Goal: Communication & Community: Answer question/provide support

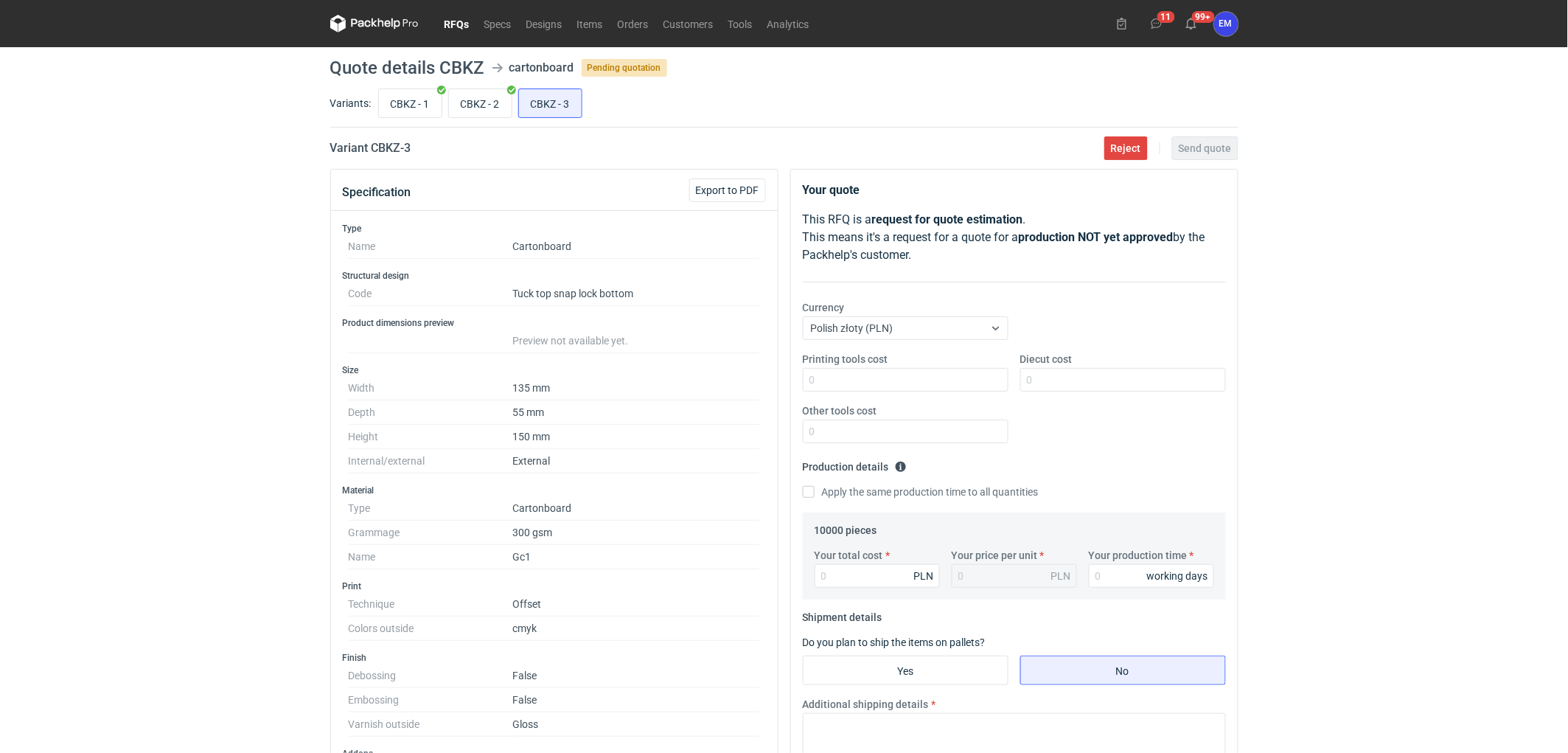
click at [225, 229] on div "RFQs Specs Designs Items Orders Customers Tools Analytics 11 99+ EM Ewelina Mac…" at bounding box center [784, 376] width 1568 height 753
click at [185, 259] on div "RFQs Specs Designs Items Orders Customers Tools Analytics 11 99+ EM Ewelina Mac…" at bounding box center [784, 376] width 1568 height 753
click at [105, 303] on div "RFQs Specs Designs Items Orders Customers Tools Analytics 11 99+ EM Ewelina Mac…" at bounding box center [784, 376] width 1568 height 753
click at [1099, 385] on input "Diecut cost" at bounding box center [1123, 379] width 206 height 23
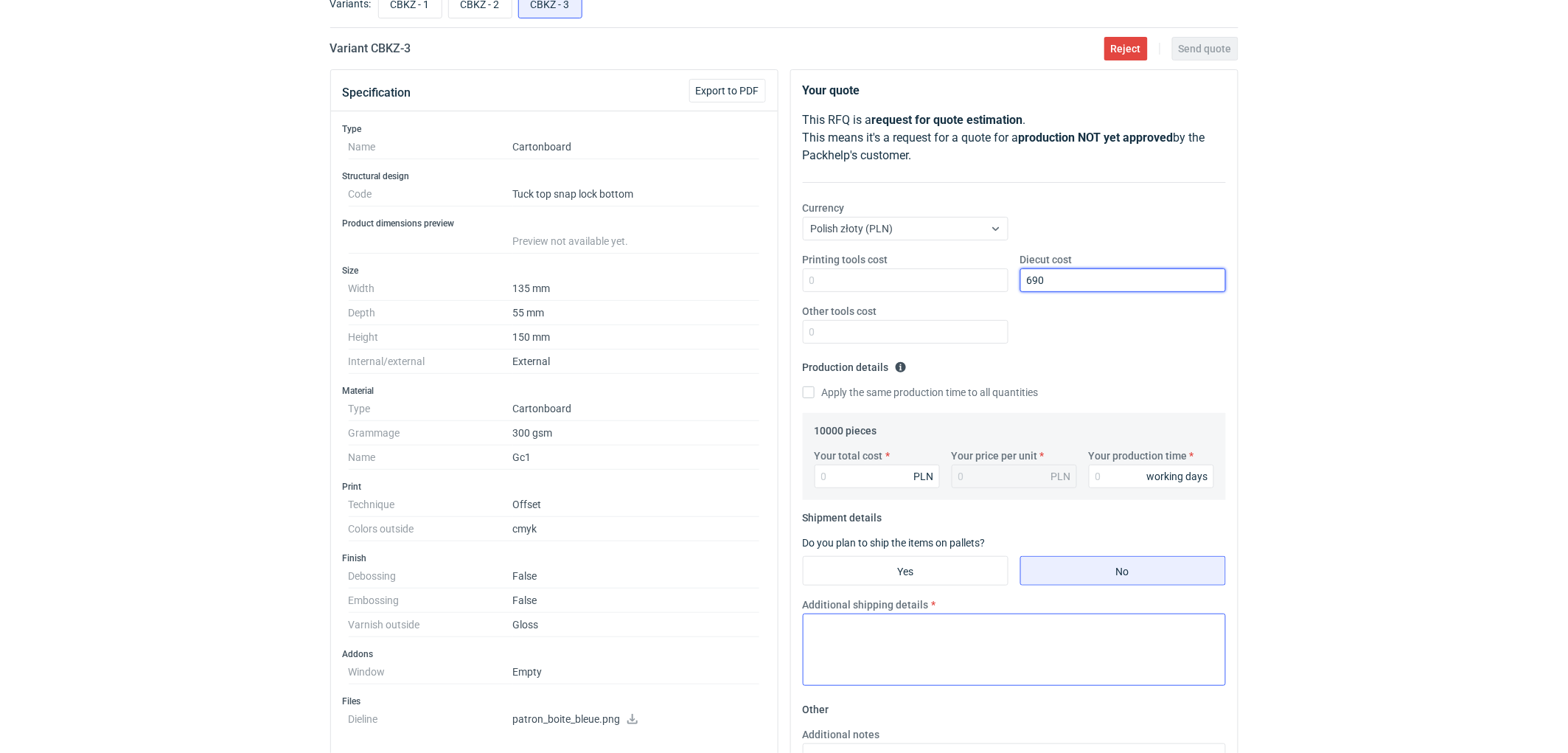
scroll to position [245, 0]
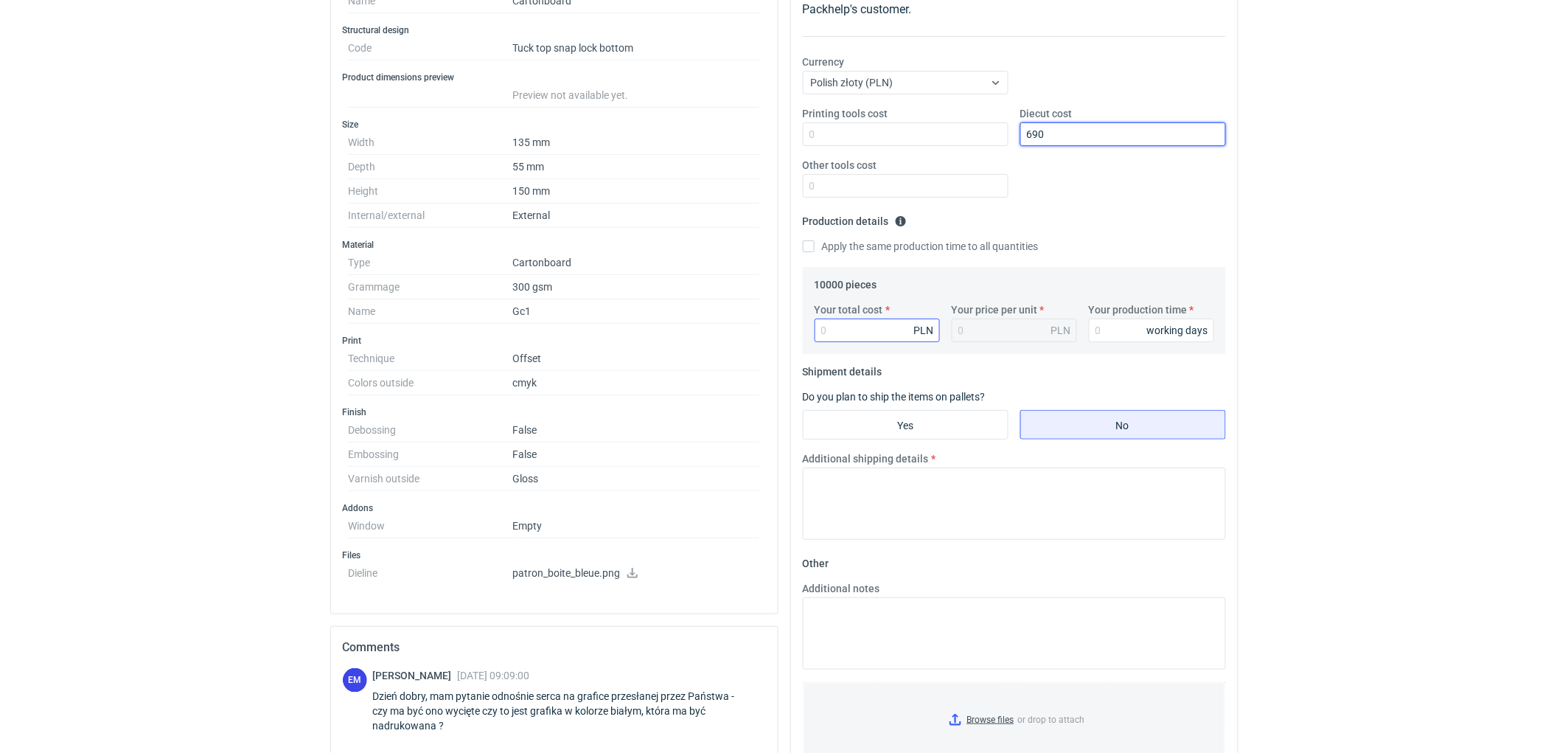
type input "690"
click at [873, 329] on input "Your total cost" at bounding box center [877, 330] width 126 height 23
click at [872, 330] on input "Your total cost" at bounding box center [877, 330] width 126 height 23
type input "7400"
type input "0.74"
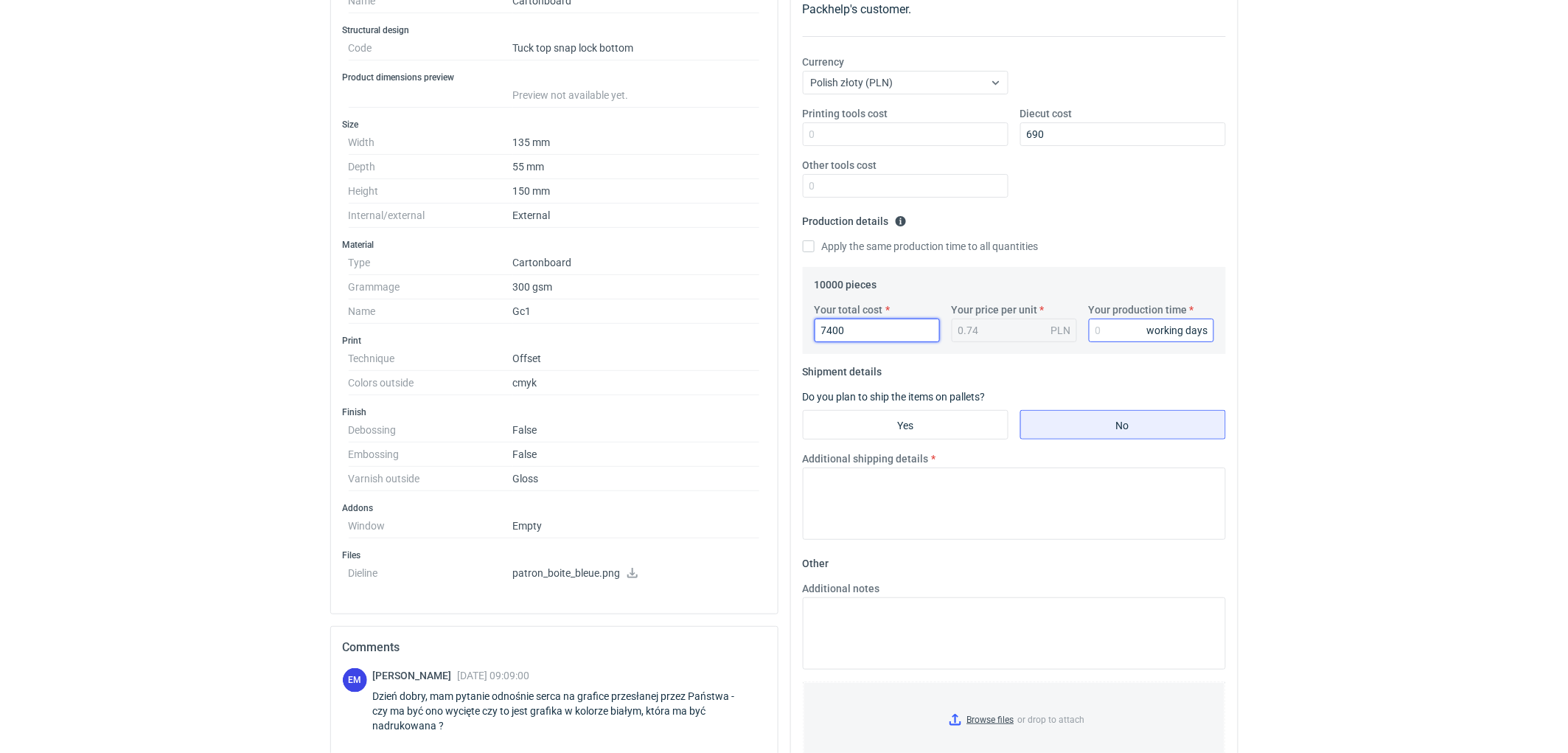
type input "7400"
click at [1125, 330] on input "Your production time" at bounding box center [1151, 330] width 126 height 23
type input "10"
click at [889, 504] on textarea "Additional shipping details" at bounding box center [1014, 503] width 423 height 72
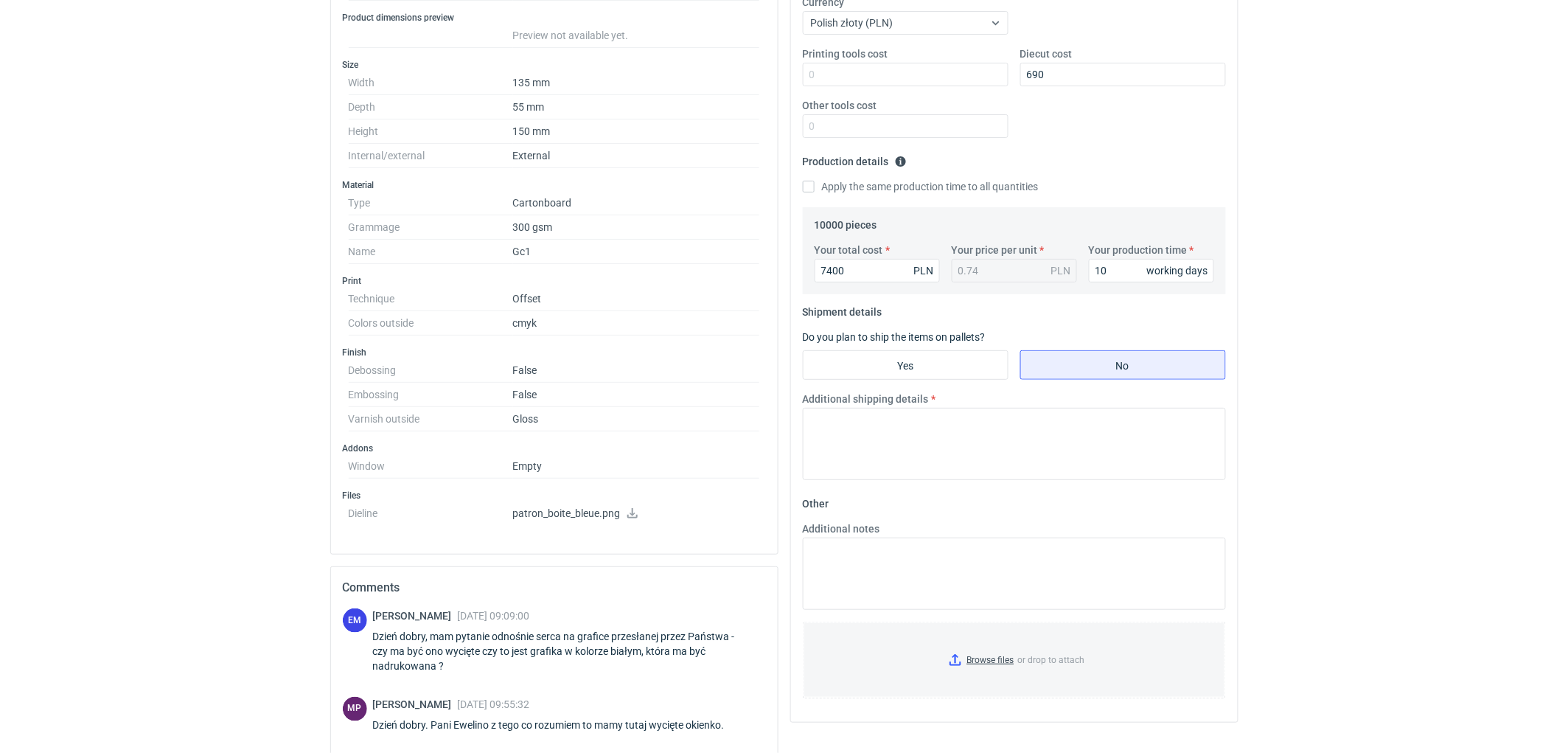
scroll to position [410, 0]
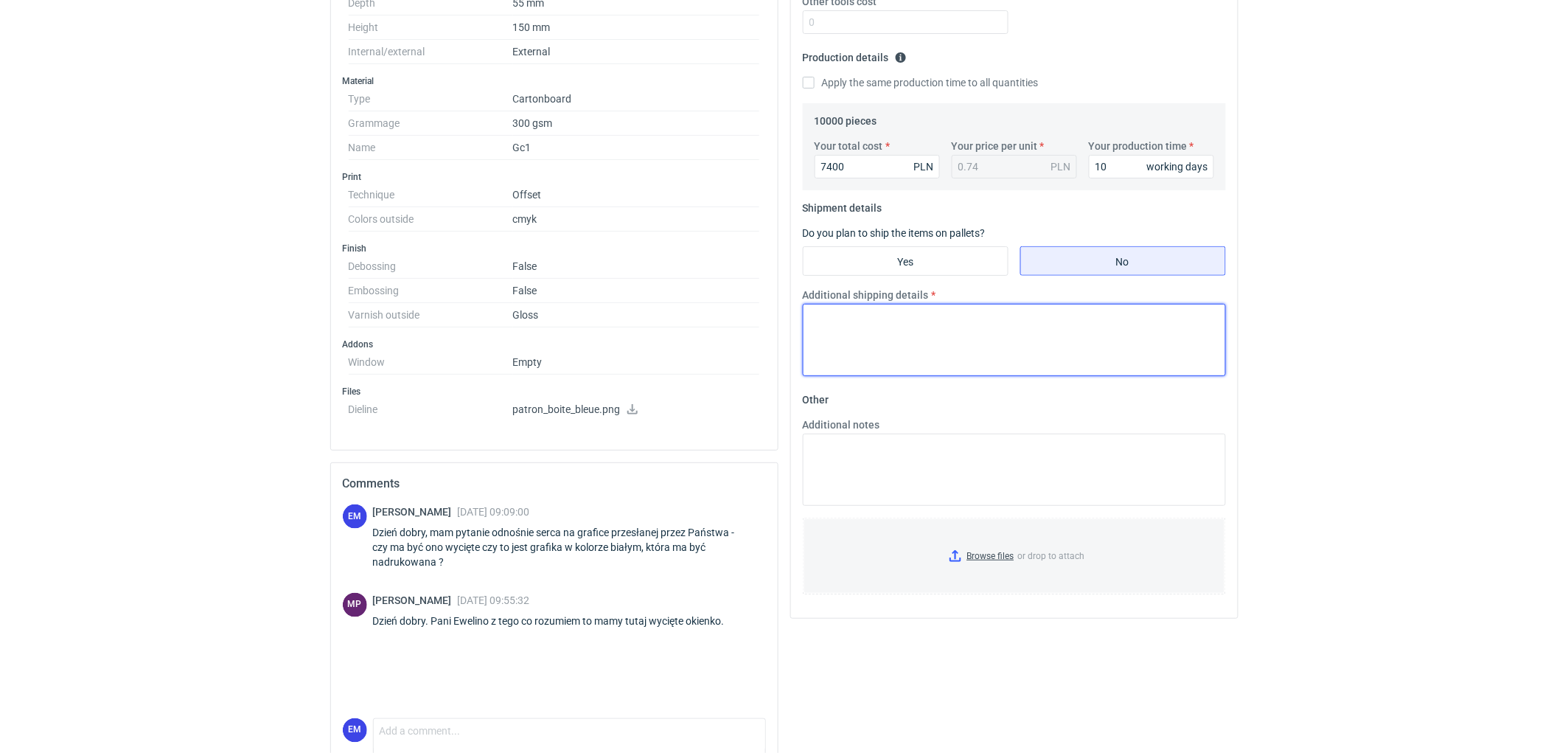
click at [1032, 339] on textarea "Additional shipping details" at bounding box center [1014, 340] width 423 height 72
click at [1093, 359] on textarea "Additional shipping details" at bounding box center [1014, 340] width 423 height 72
type textarea "Wstepnie zakładamy następujące pakowanie - 1 paleta."
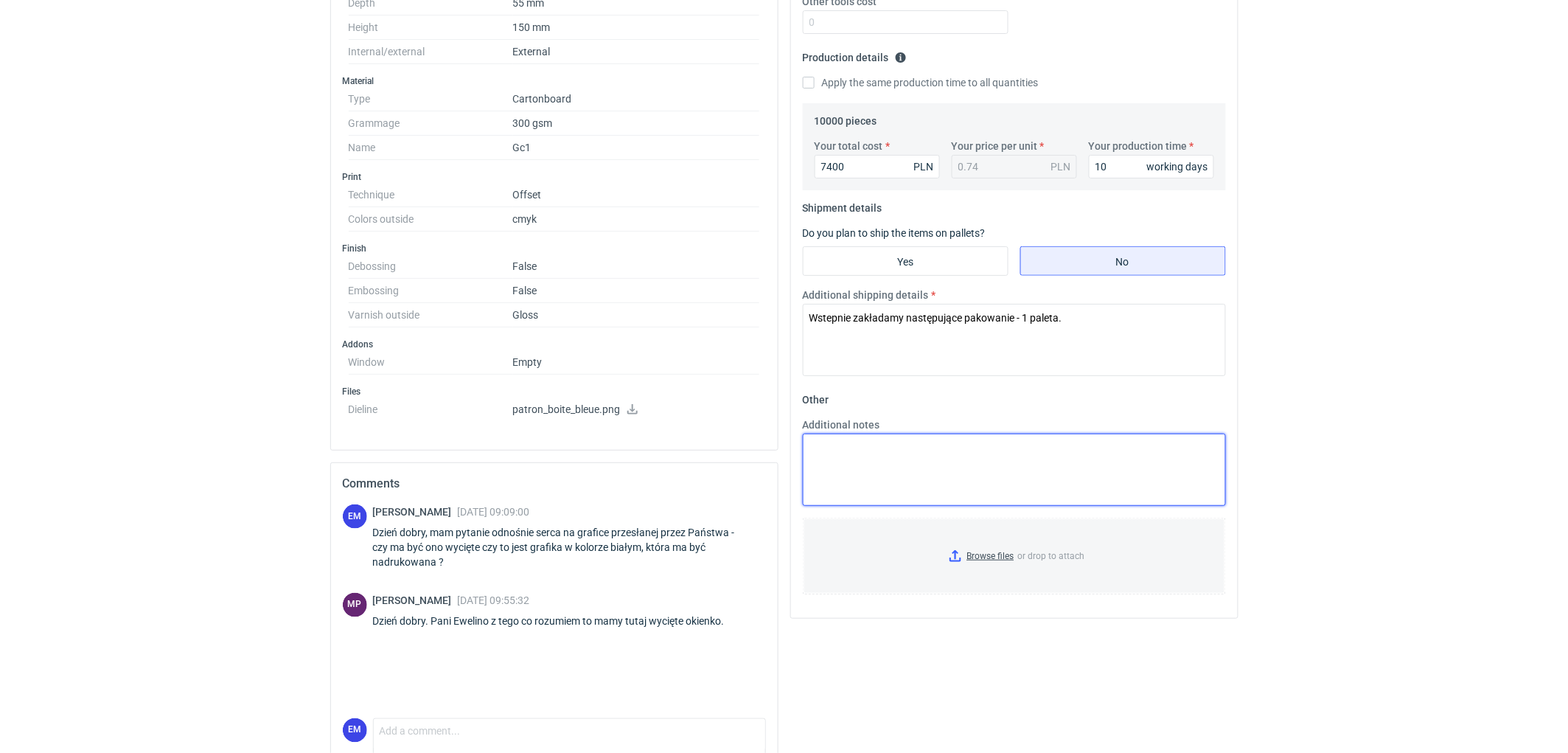
click at [967, 457] on textarea "Additional notes" at bounding box center [1014, 469] width 423 height 72
click at [961, 439] on textarea "KO 3480/2025. Oferta ważna 4 tygodnie." at bounding box center [1014, 469] width 423 height 72
click at [816, 461] on textarea "KO 3480/2025. Liczony druk CMYK. Oferta ważna 4 tygodnie." at bounding box center [1014, 469] width 423 height 72
type textarea "KO 3480/2025. Policzony druk CMYK. Oferta ważna 4 tygodnie."
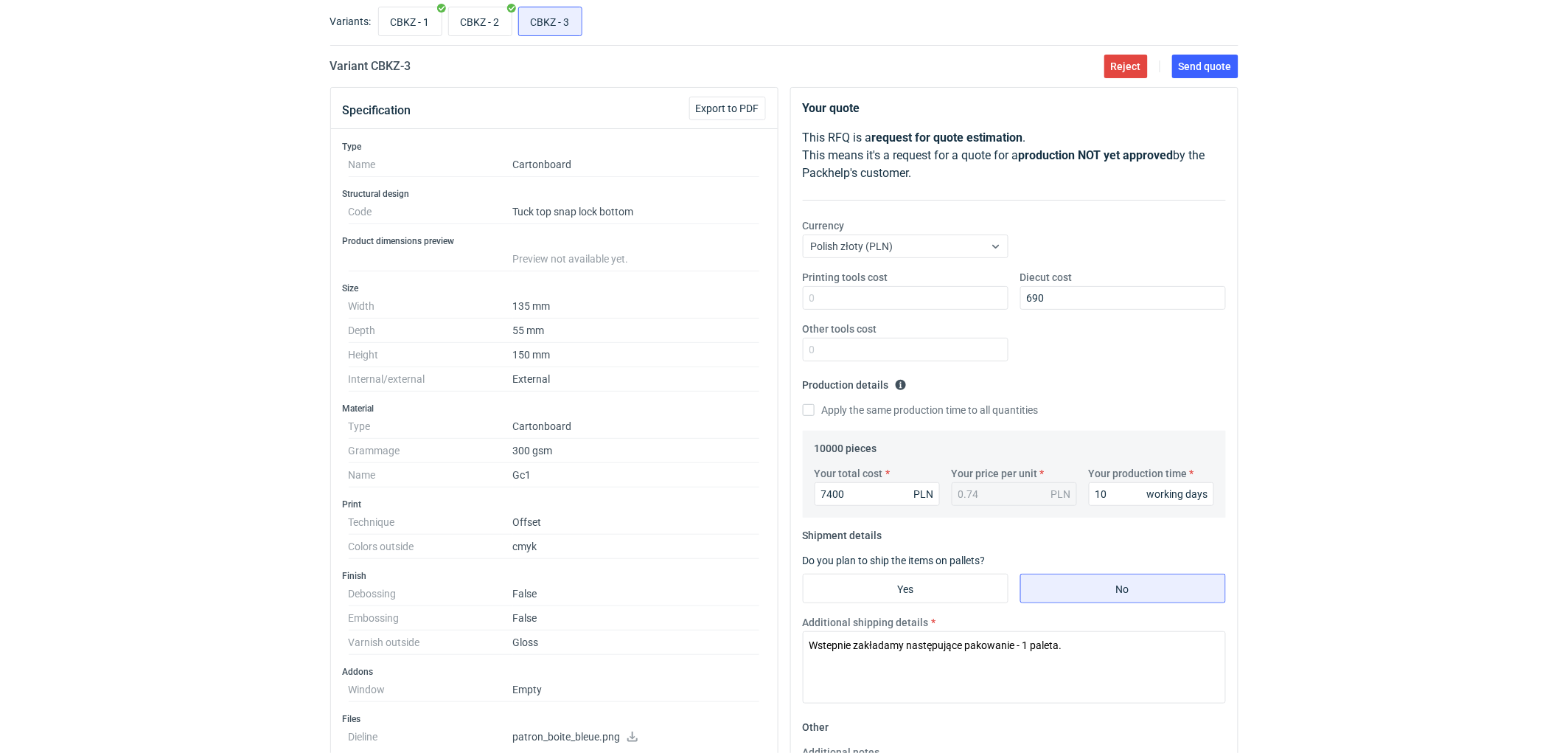
click at [1365, 441] on div "RFQs Specs Designs Items Orders Customers Tools Analytics 11 99+ EM Ewelina Mac…" at bounding box center [784, 294] width 1568 height 753
click at [1487, 429] on div "RFQs Specs Designs Items Orders Customers Tools Analytics 11 99+ EM Ewelina Mac…" at bounding box center [784, 294] width 1568 height 753
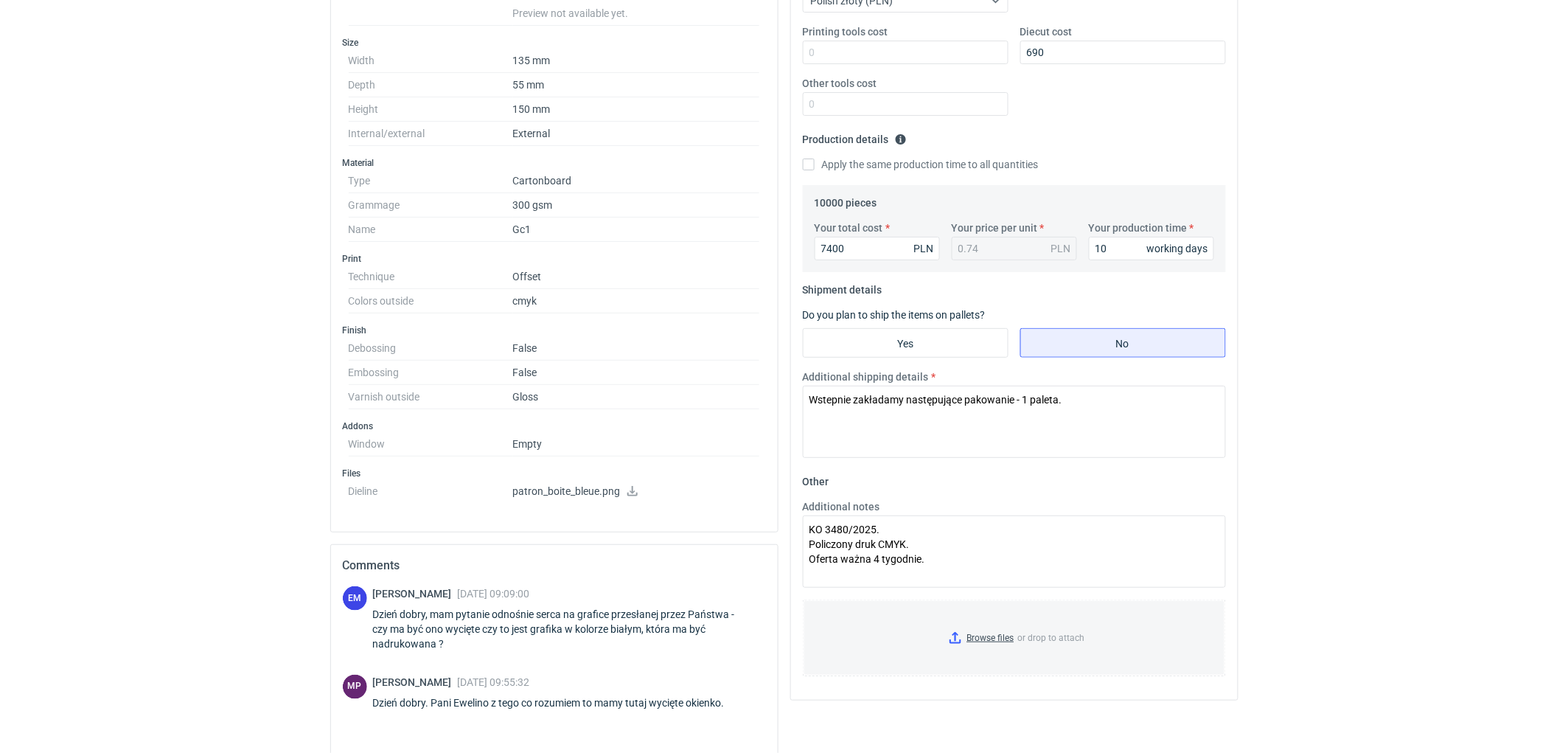
scroll to position [0, 0]
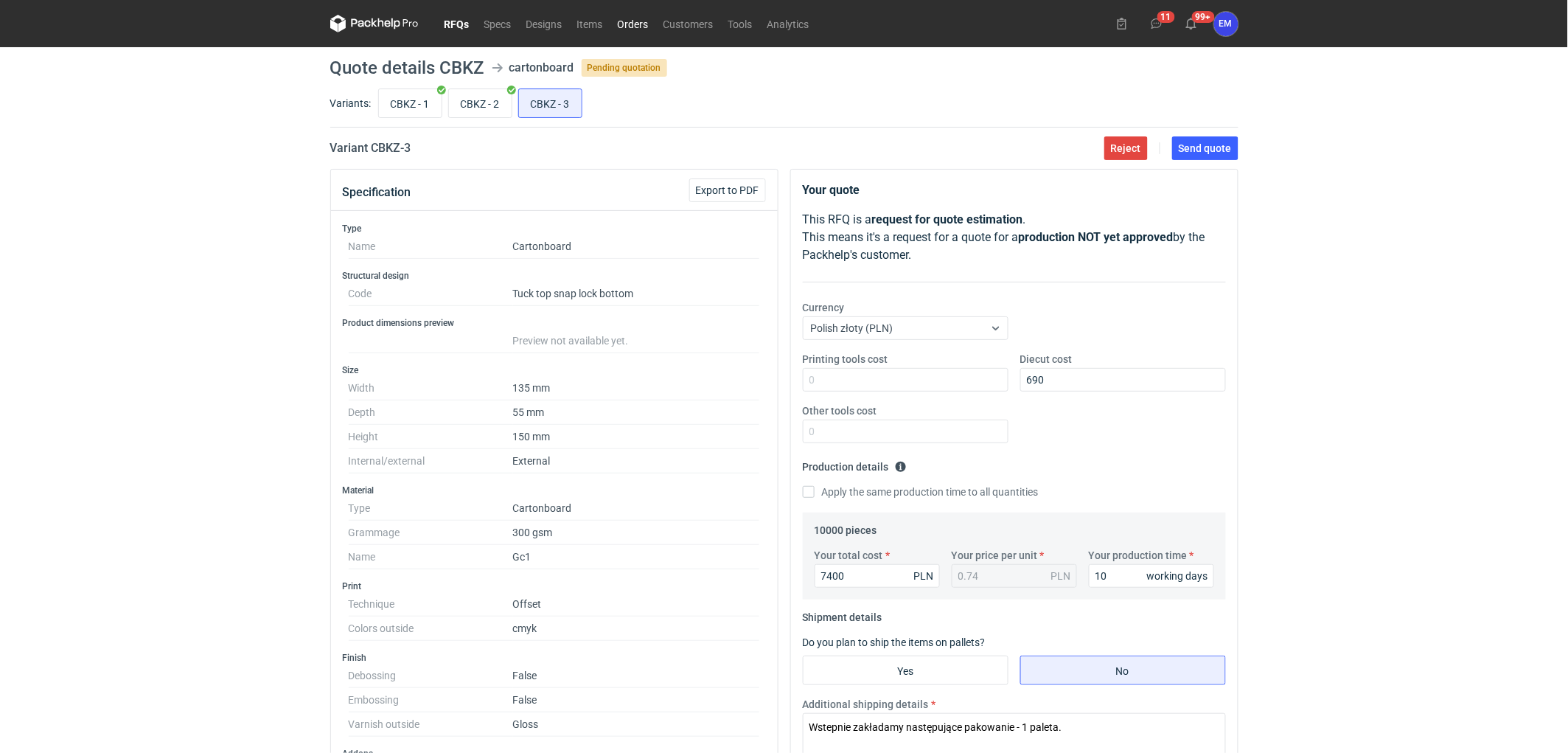
click at [648, 20] on link "Orders" at bounding box center [632, 24] width 45 height 18
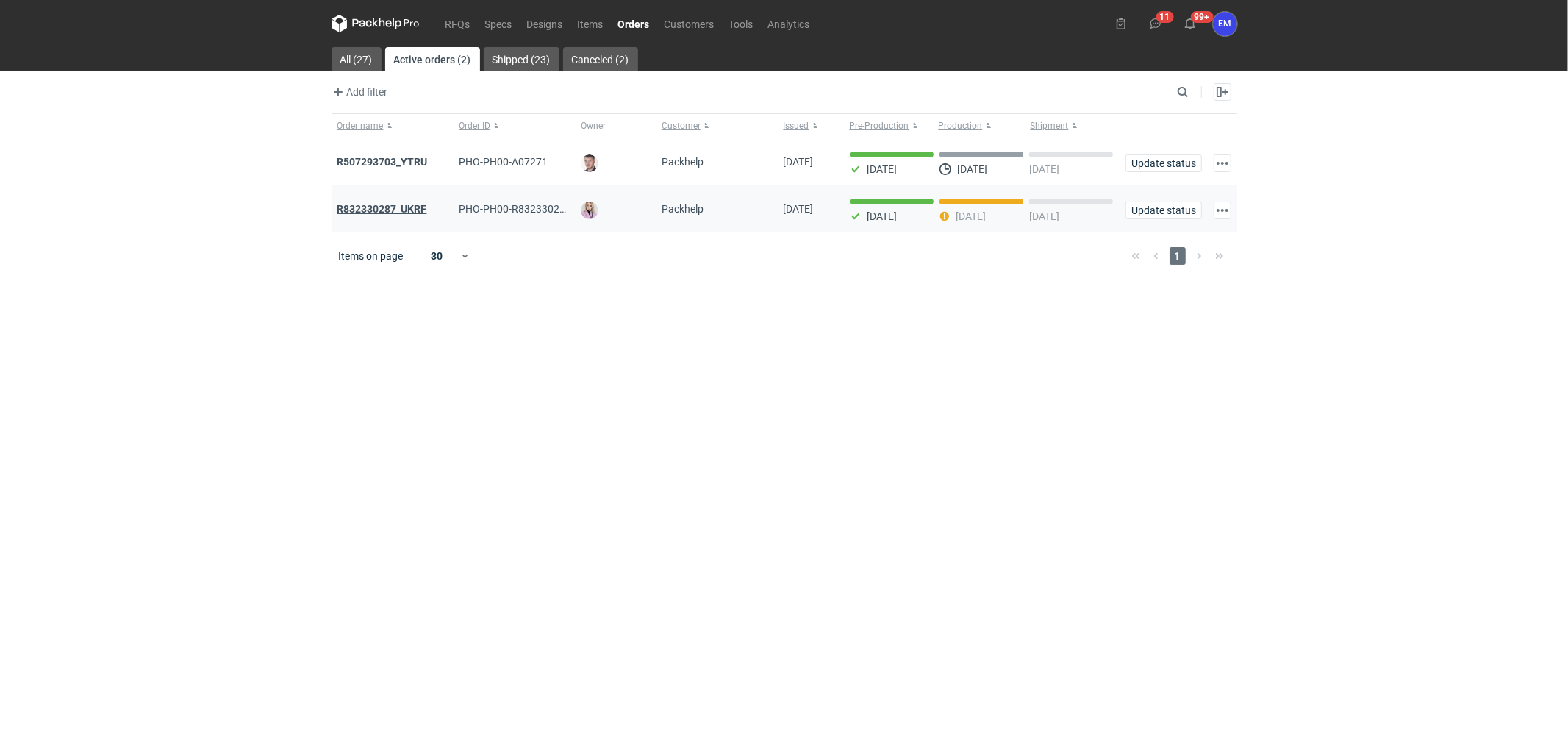
click at [392, 205] on strong "R832330287_UKRF" at bounding box center [382, 208] width 90 height 12
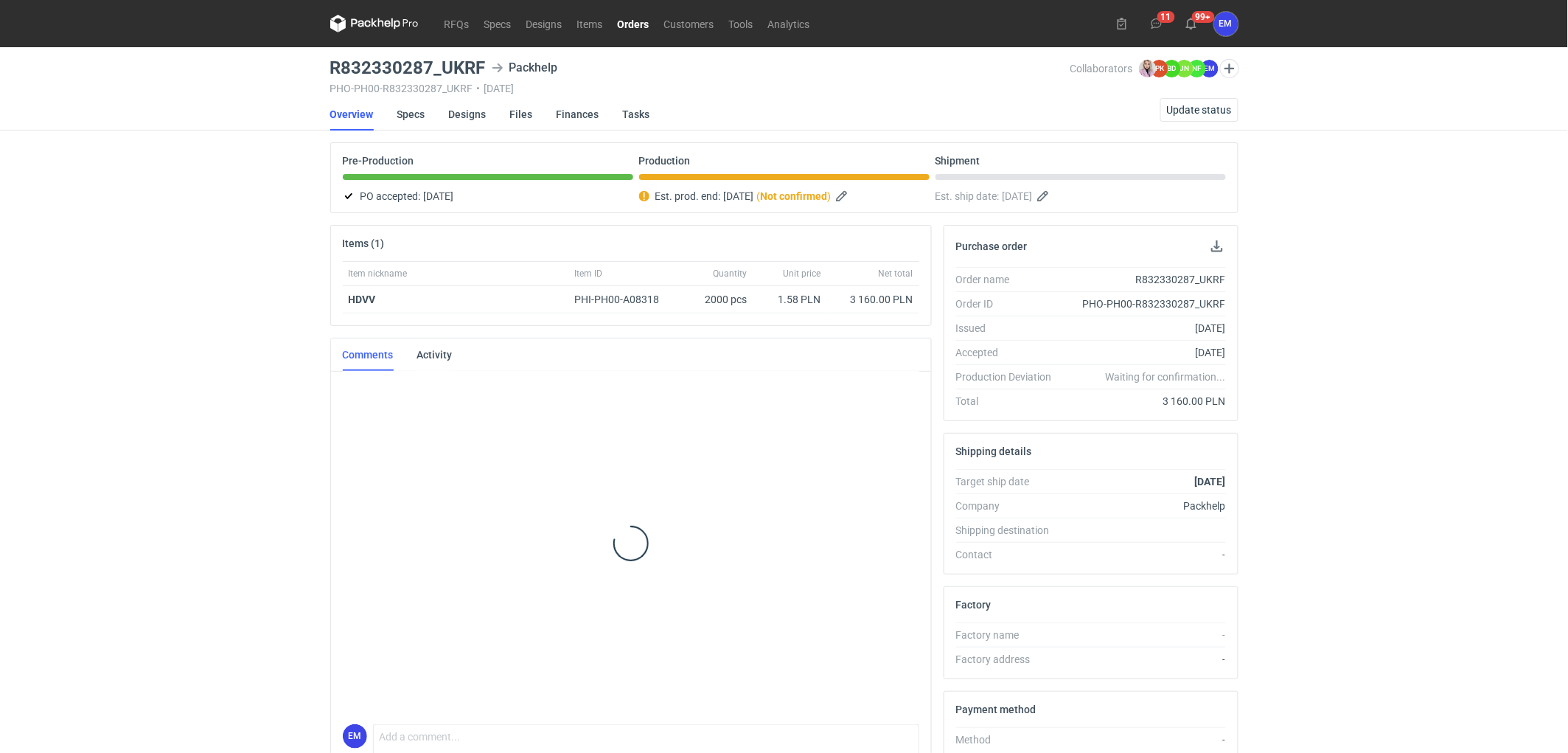
scroll to position [46, 0]
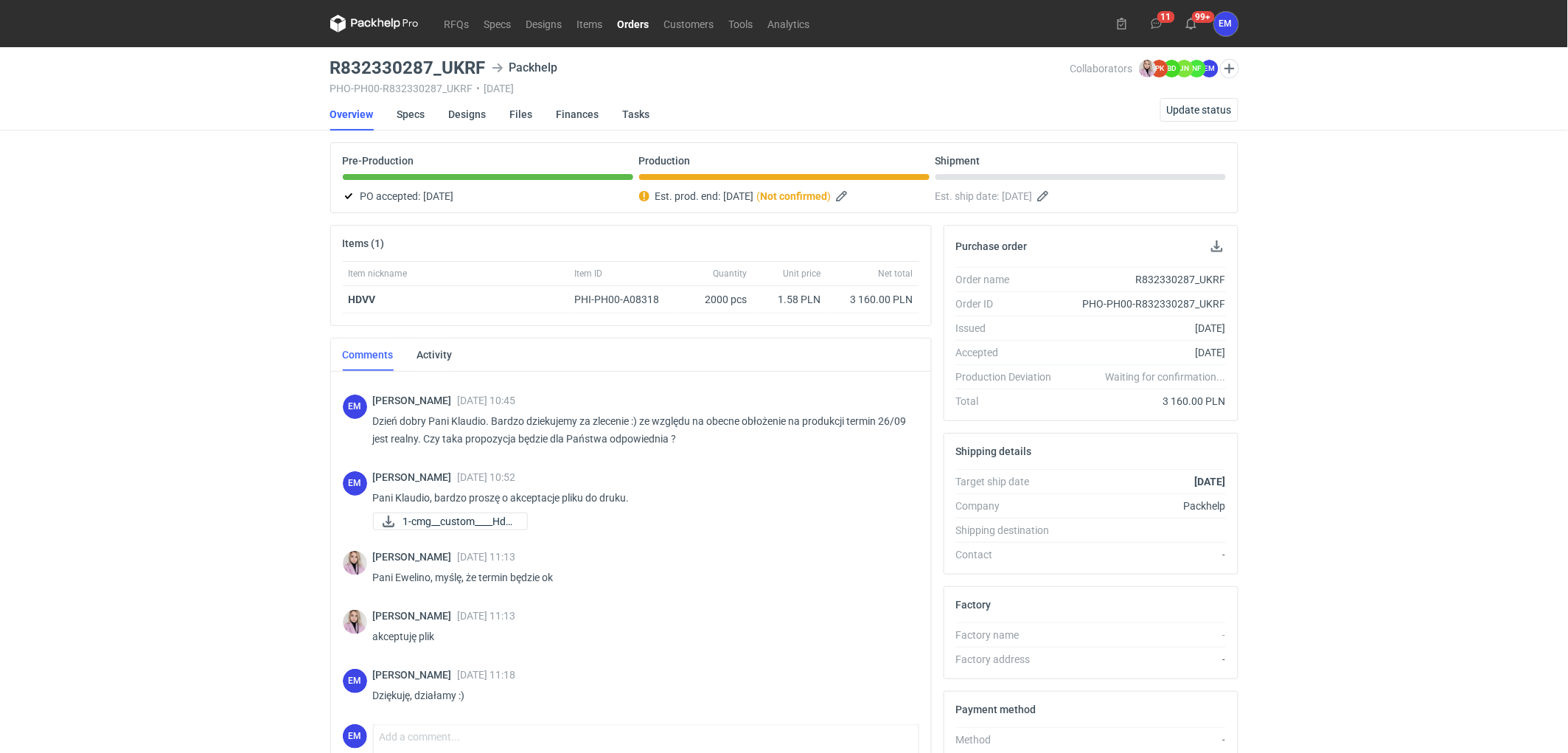
click at [642, 15] on link "Orders" at bounding box center [633, 24] width 46 height 18
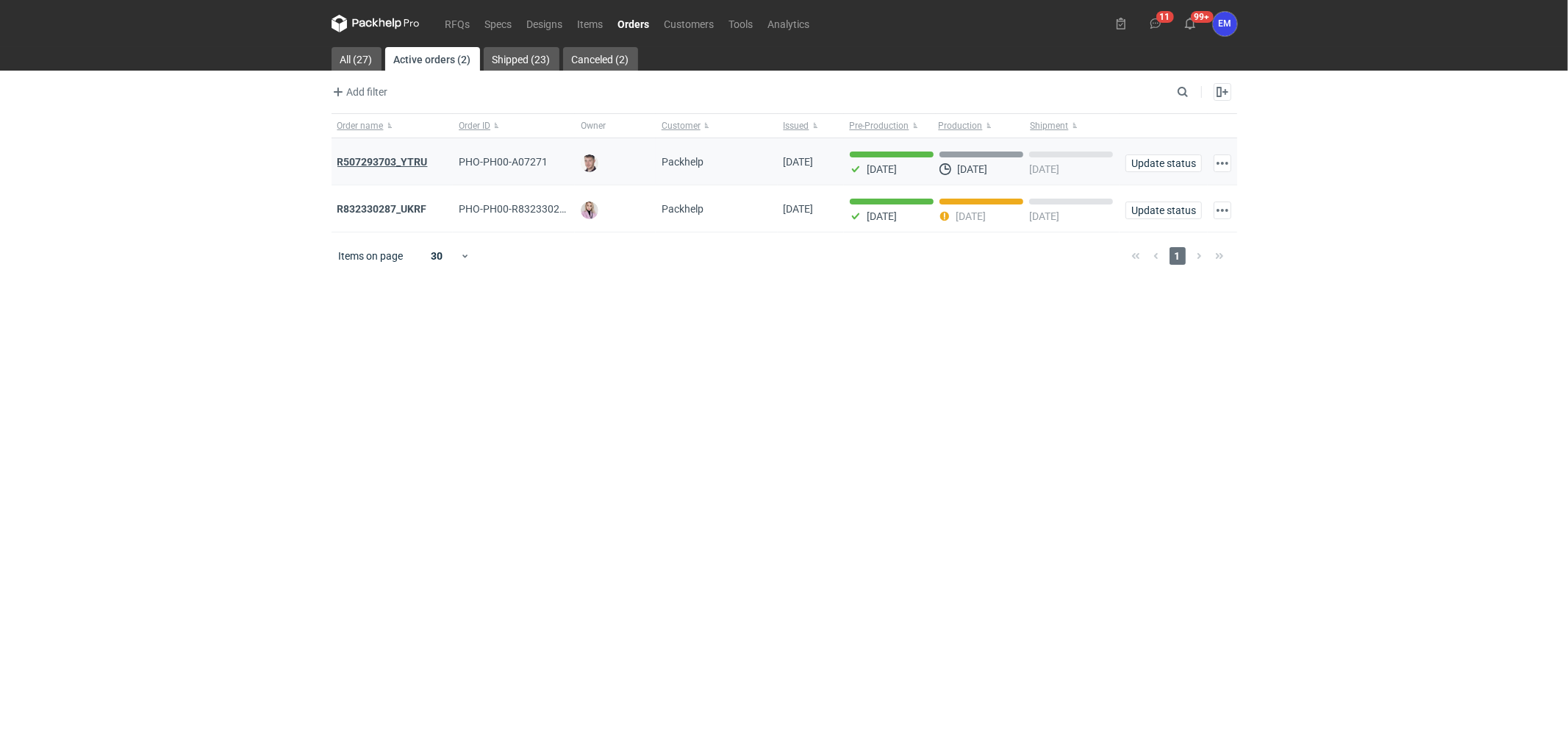
click at [415, 163] on strong "R507293703_YTRU" at bounding box center [382, 161] width 91 height 12
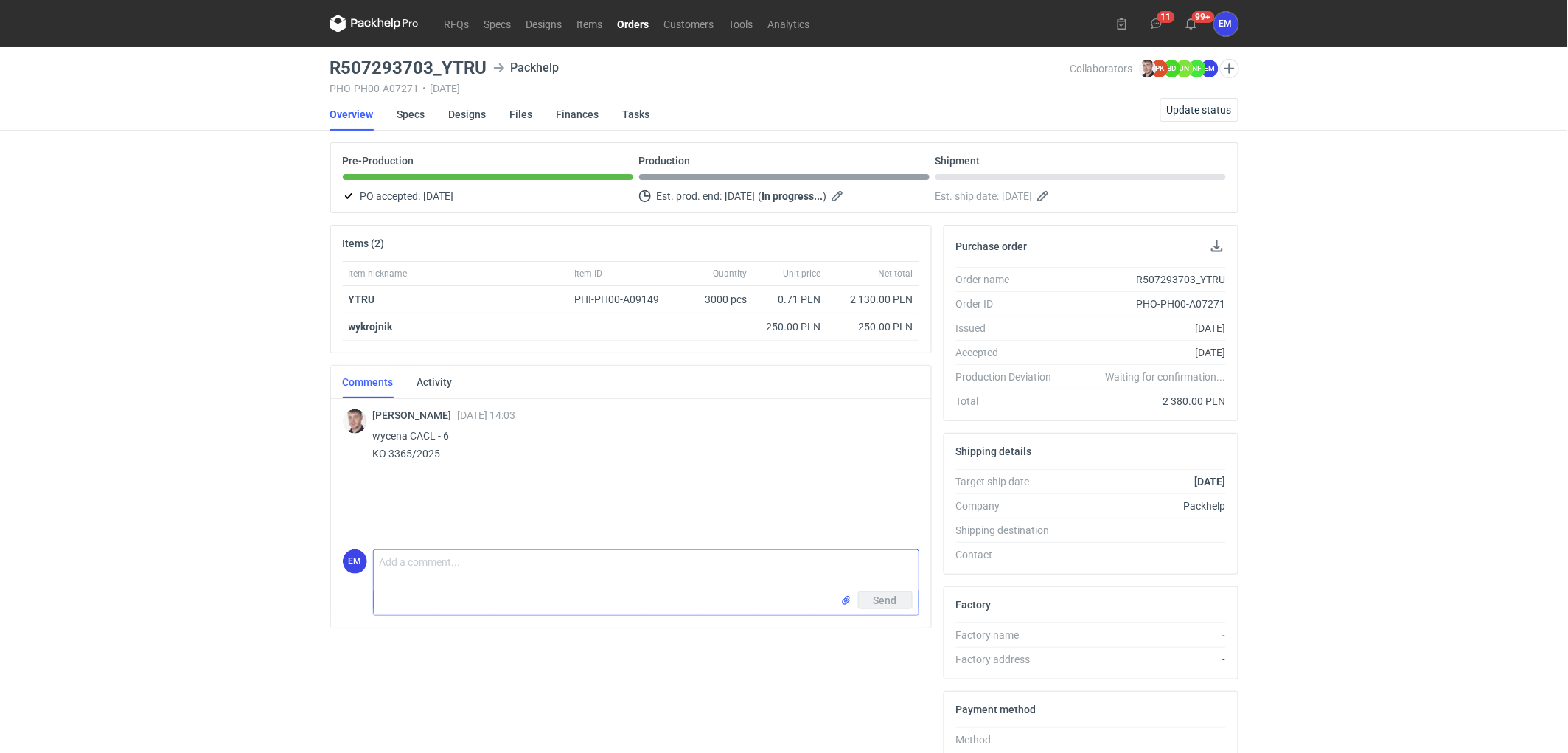
click at [641, 572] on textarea "Comment message" at bounding box center [646, 571] width 545 height 41
drag, startPoint x: 397, startPoint y: 561, endPoint x: 409, endPoint y: 562, distance: 12.0
click at [397, 561] on textarea "Dzxien dobry , prosze o potwierdzenie plików do druku." at bounding box center [646, 571] width 545 height 41
click at [650, 561] on textarea "Dzien dobry , prosze o potwierdzenie plików do druku." at bounding box center [646, 571] width 545 height 41
type textarea "Dzien dobry , prosze o potwierdzenie plików do druku."
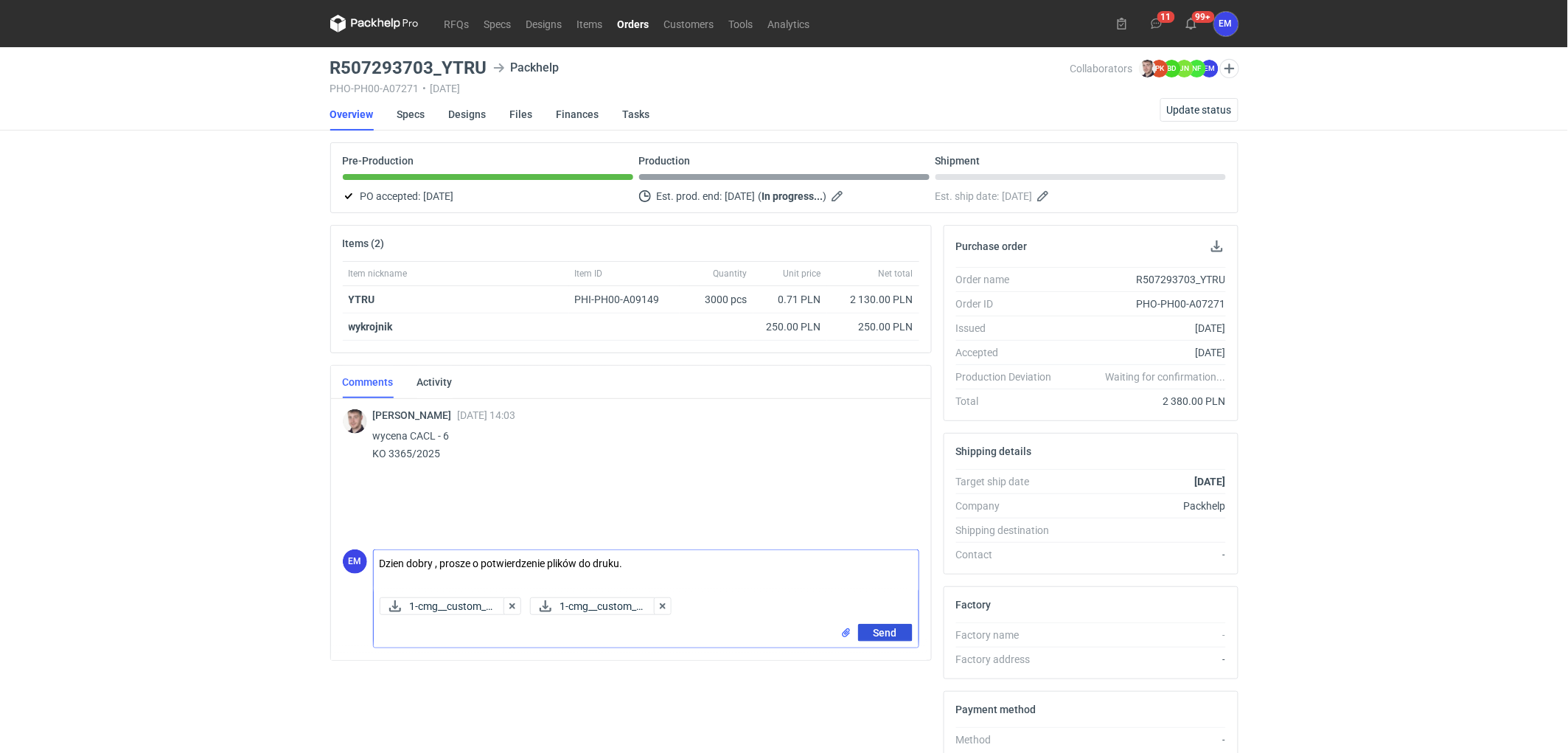
click at [882, 633] on span "Send" at bounding box center [885, 633] width 23 height 11
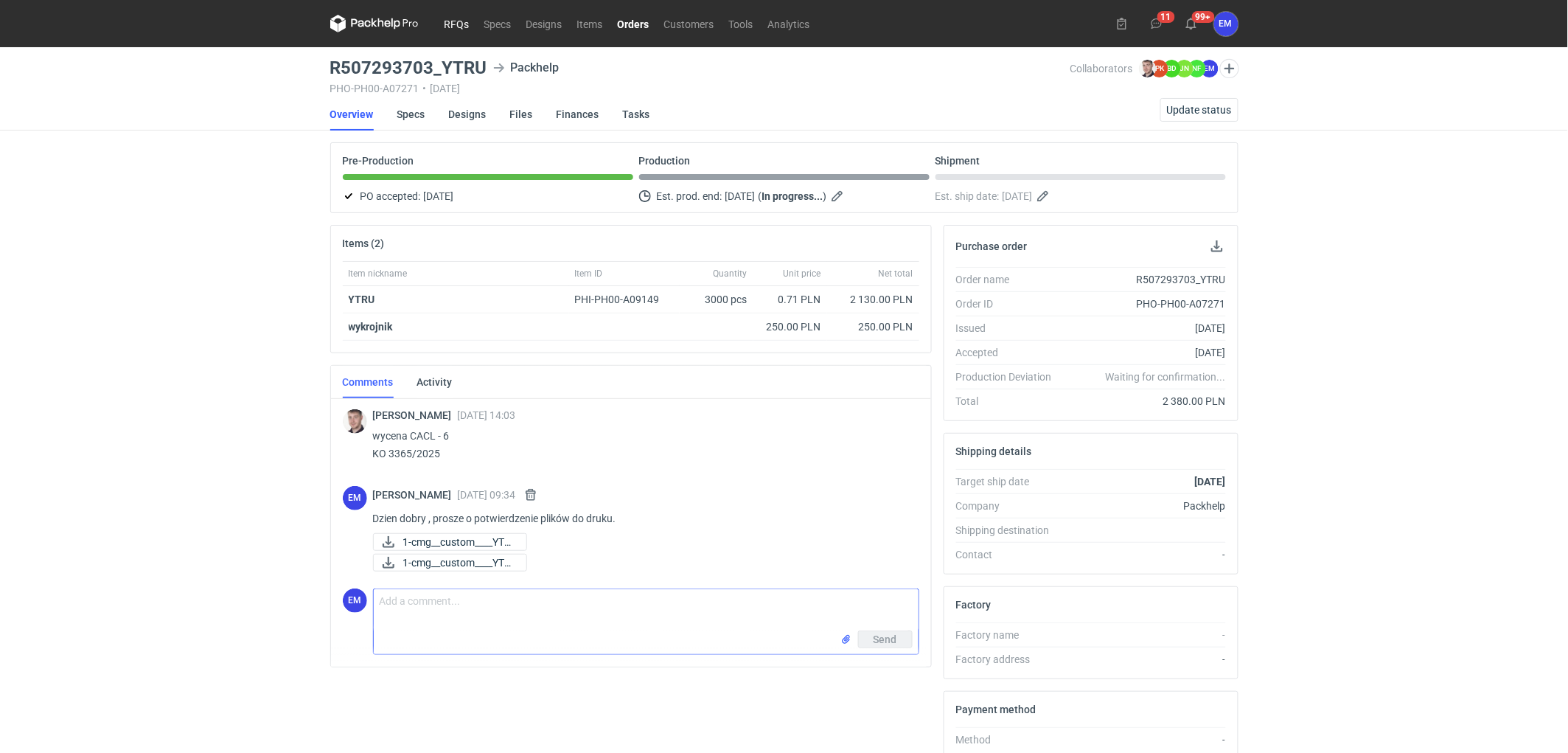
click at [466, 21] on link "RFQs" at bounding box center [457, 24] width 40 height 18
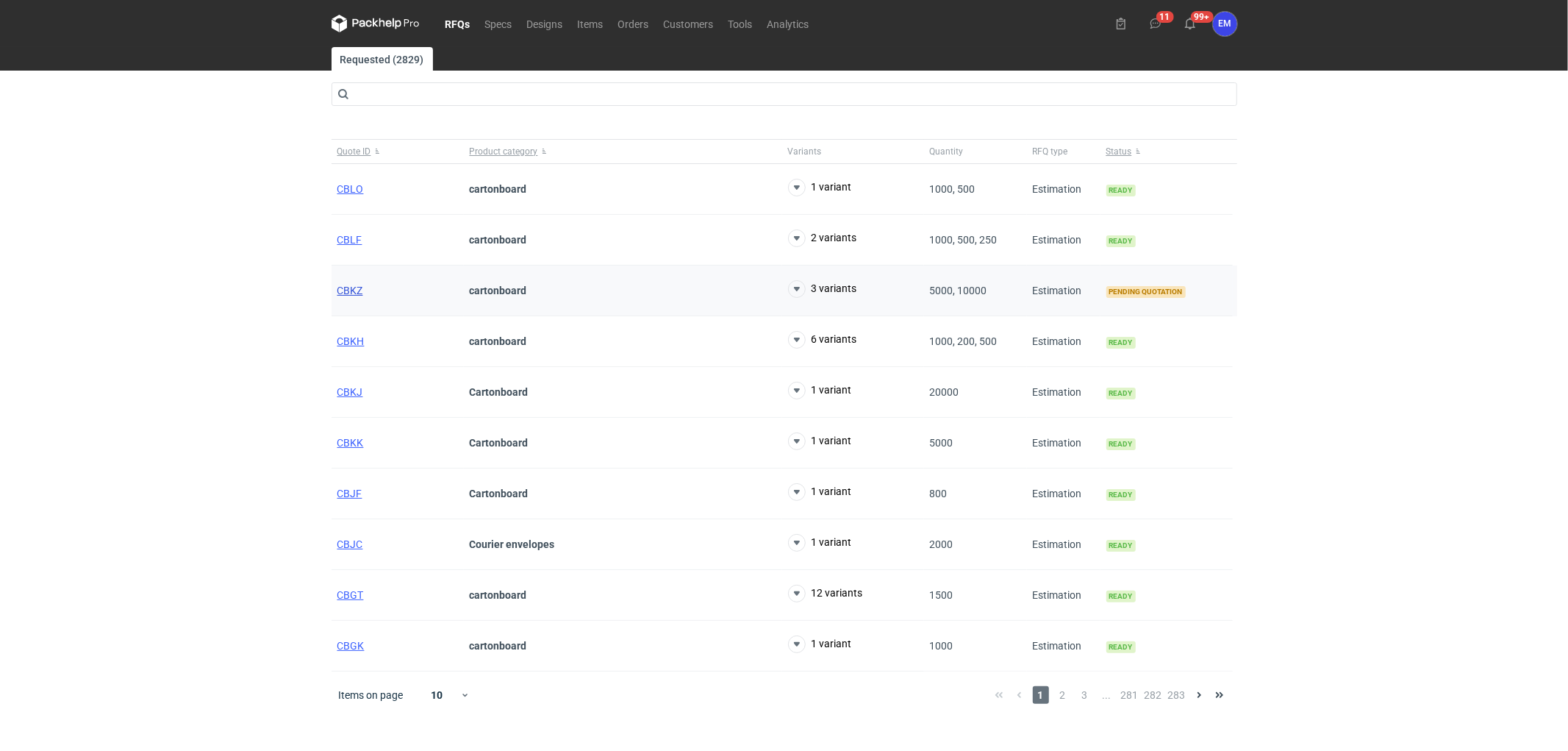
click at [361, 295] on span "CBKZ" at bounding box center [350, 290] width 26 height 12
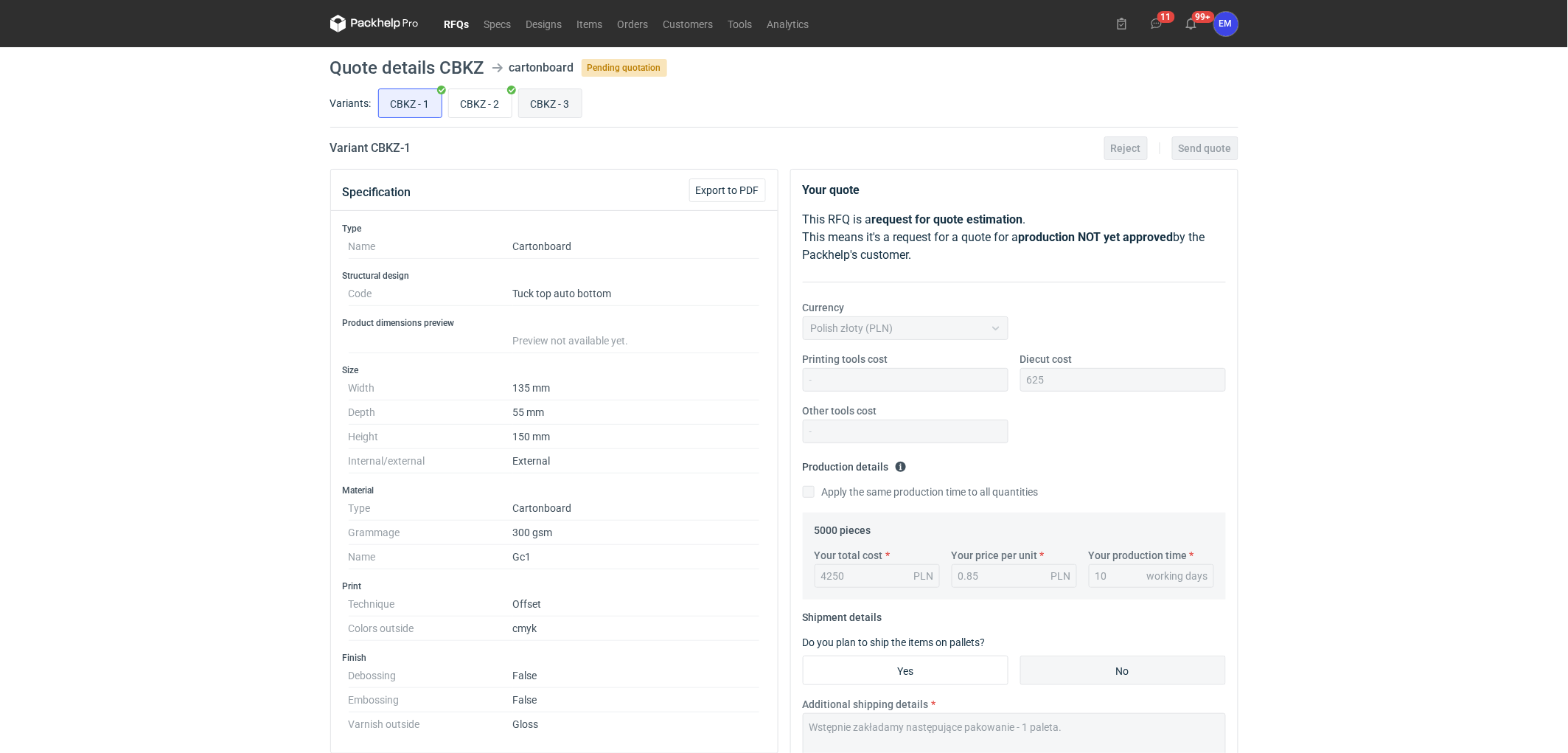
click at [549, 99] on input "CBKZ - 3" at bounding box center [550, 103] width 62 height 28
radio input "true"
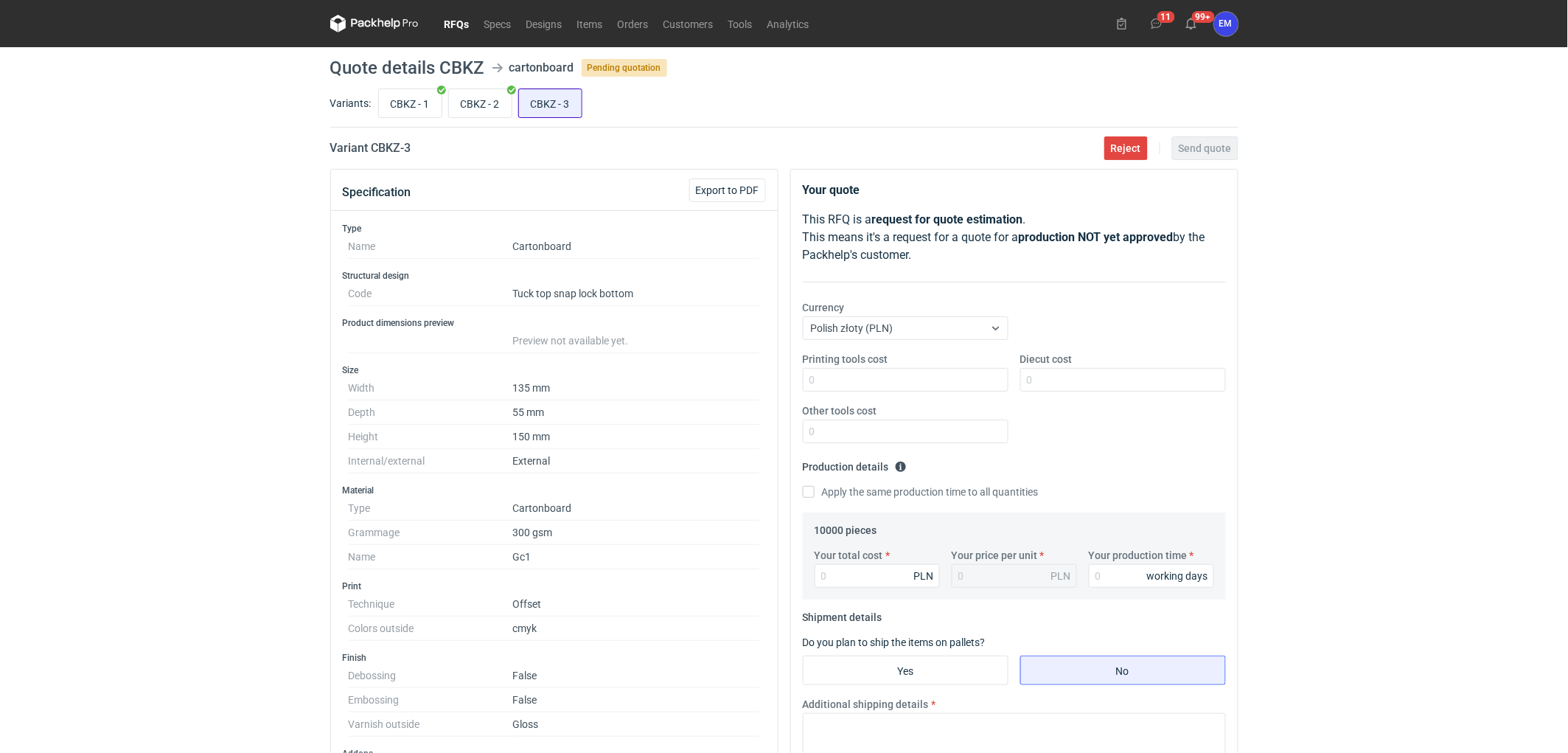
drag, startPoint x: 499, startPoint y: 100, endPoint x: 542, endPoint y: 111, distance: 44.4
click at [499, 100] on input "CBKZ - 2" at bounding box center [480, 103] width 62 height 28
radio input "true"
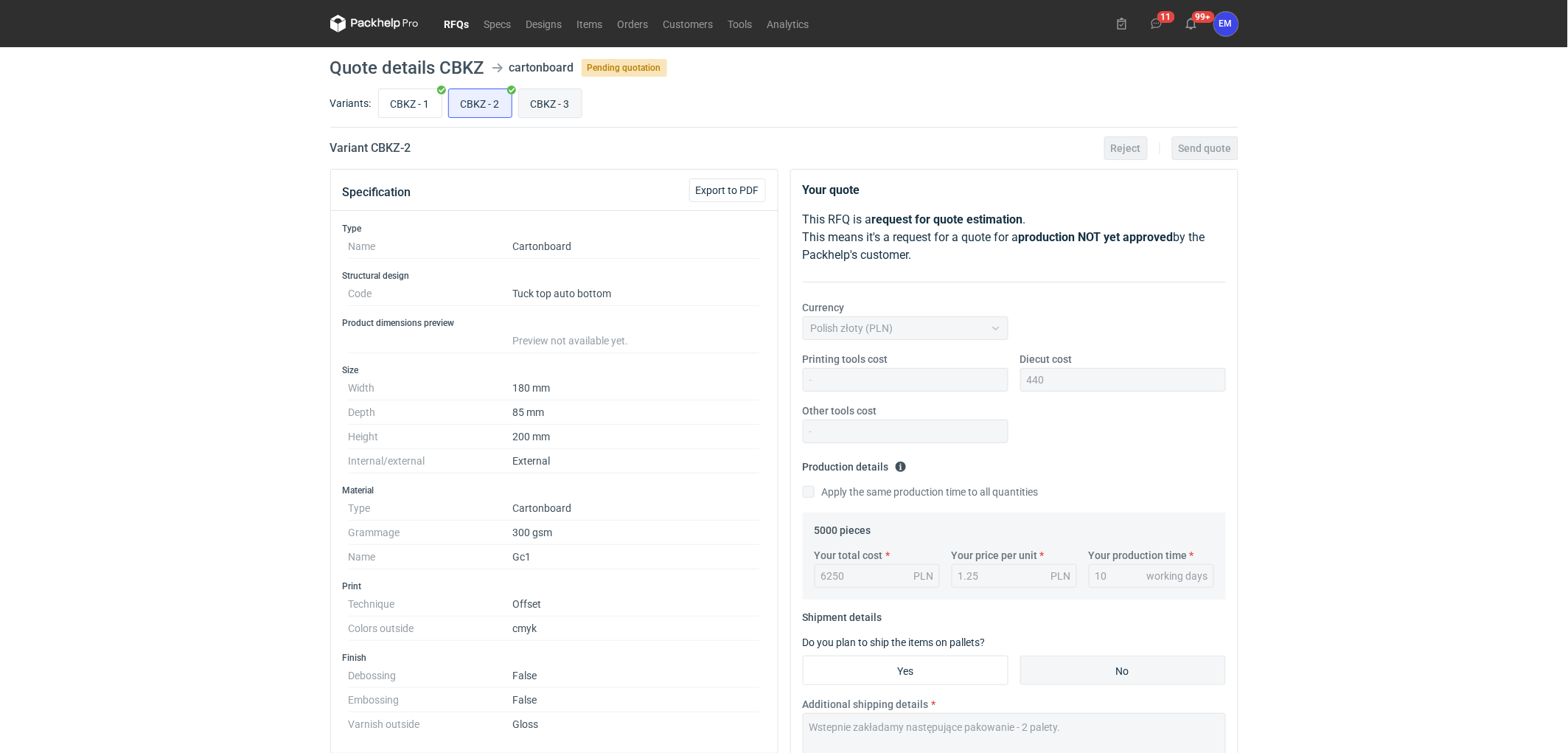
click at [554, 112] on input "CBKZ - 3" at bounding box center [550, 103] width 62 height 28
radio input "true"
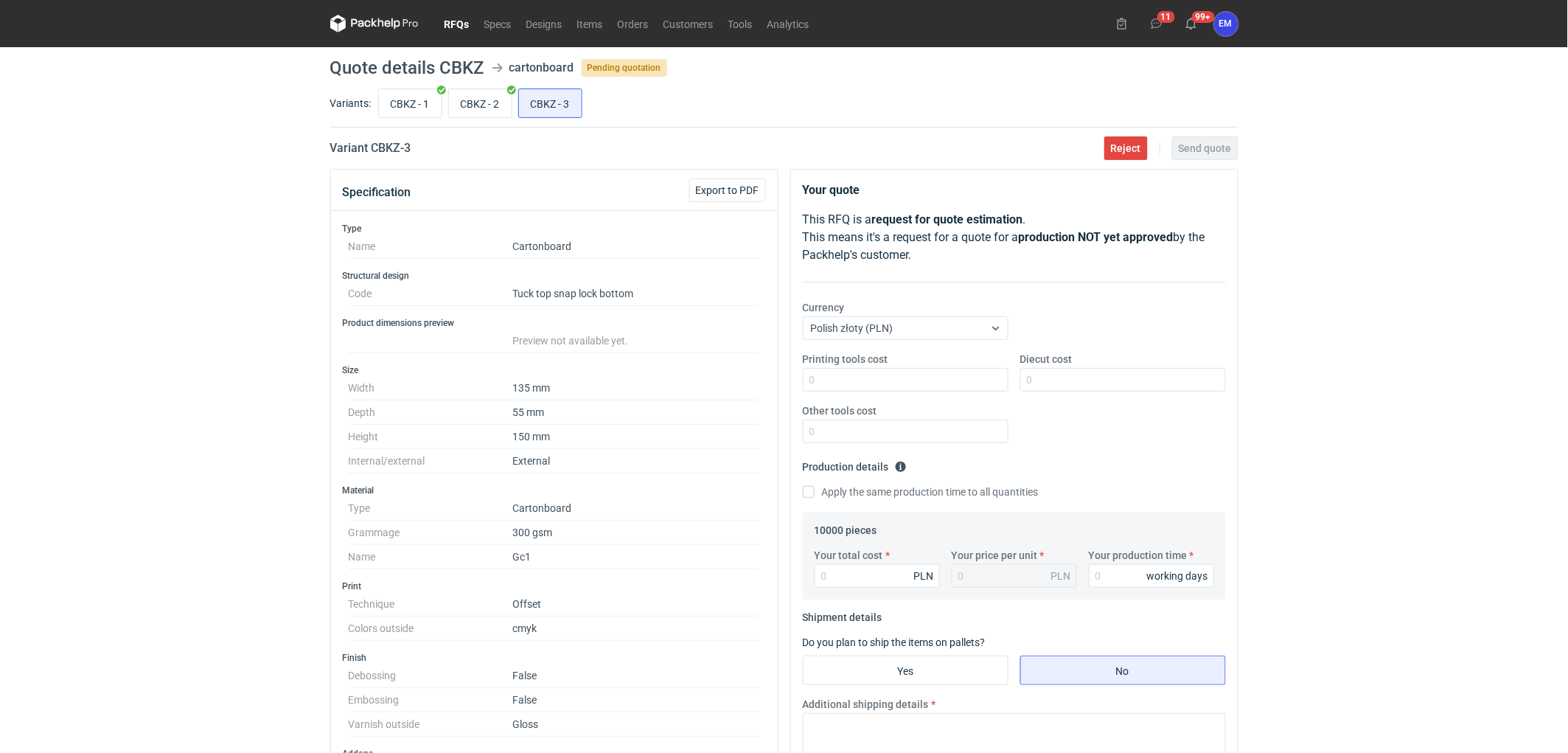
click at [1161, 367] on div "Diecut cost" at bounding box center [1123, 371] width 218 height 40
click at [1168, 386] on input "Diecut cost" at bounding box center [1123, 379] width 206 height 23
type input "690"
click at [871, 581] on input "Your total cost" at bounding box center [877, 575] width 126 height 23
click at [869, 575] on input "Your total cost" at bounding box center [877, 575] width 126 height 23
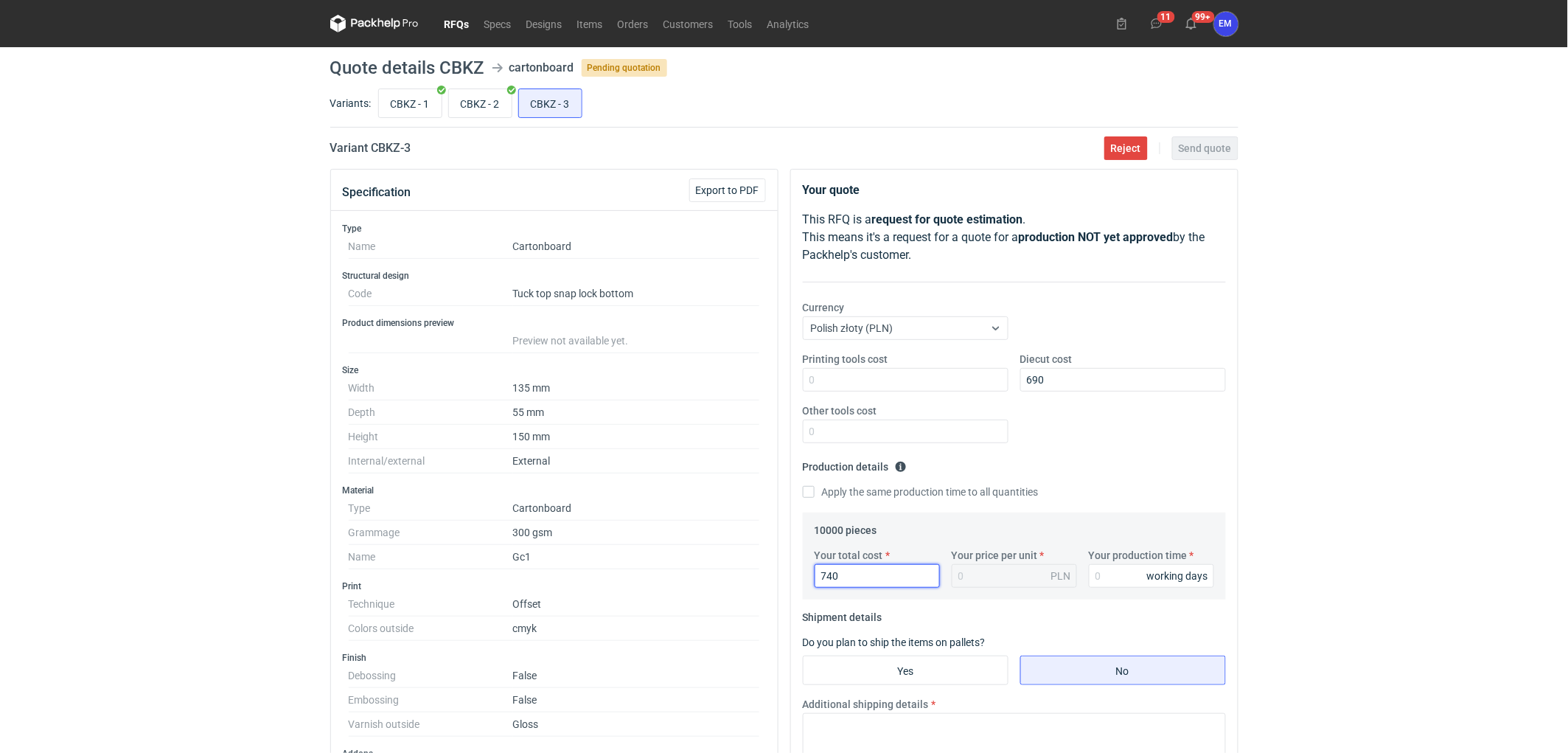
type input "7400"
type input "0.74"
type input "7400"
click at [1096, 571] on input "Your production time" at bounding box center [1151, 575] width 126 height 23
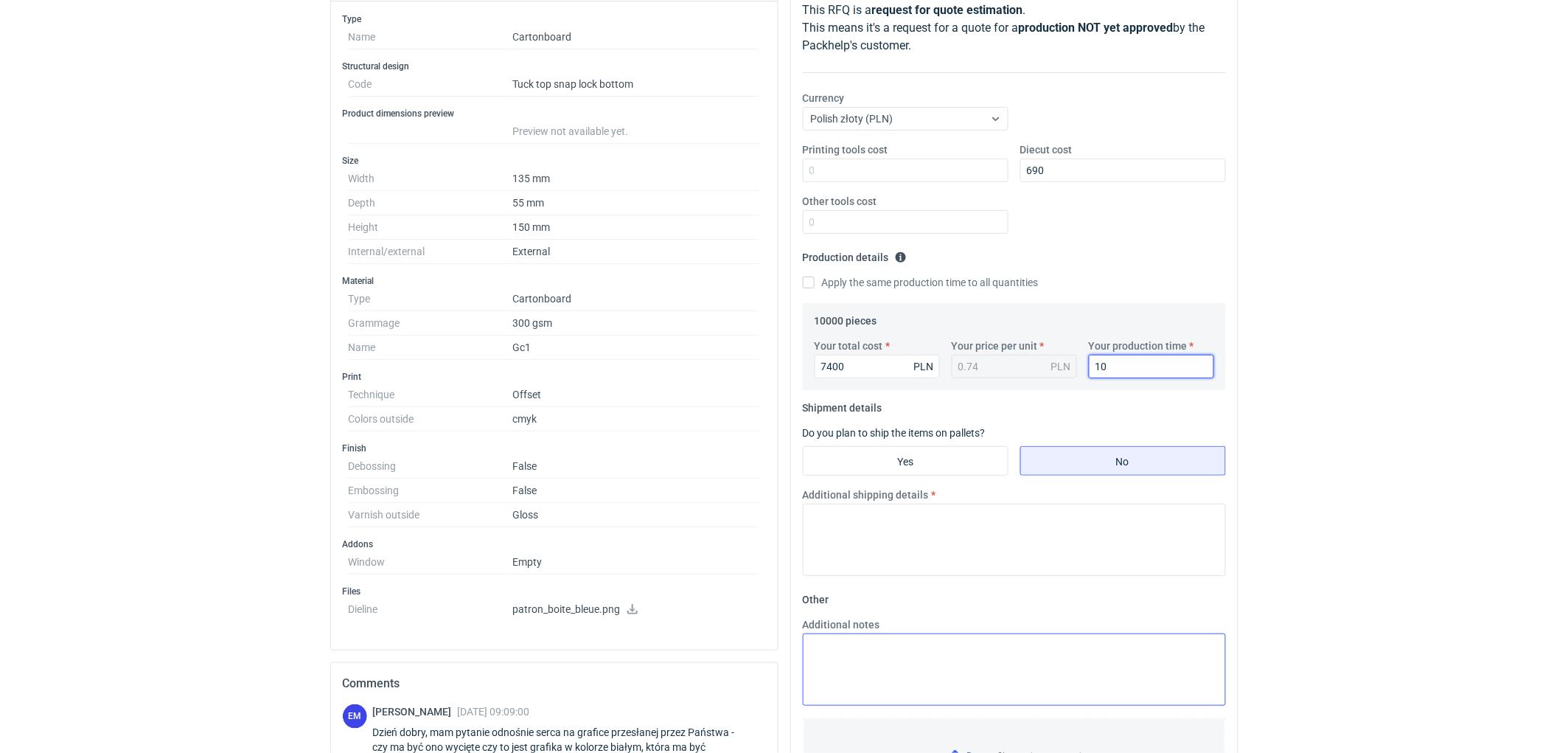
scroll to position [245, 0]
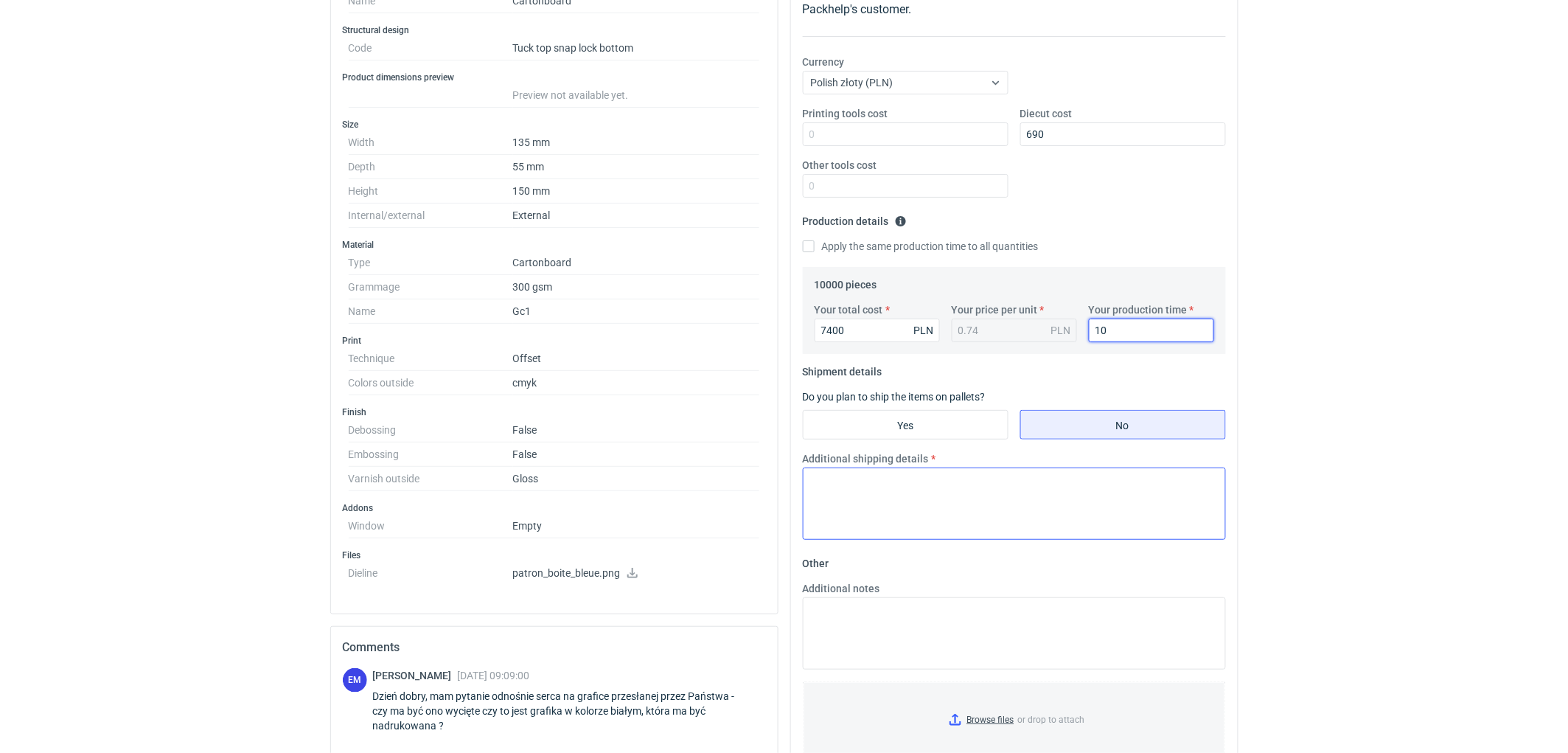
type input "10"
click at [962, 534] on textarea "Additional shipping details" at bounding box center [1014, 503] width 423 height 72
click at [901, 488] on textarea "Wstę" at bounding box center [1014, 503] width 423 height 72
type textarea "Wstępnie zakładamy nastepujace pakowanie - 1 paleta."
drag, startPoint x: 1494, startPoint y: 368, endPoint x: 1443, endPoint y: 377, distance: 51.8
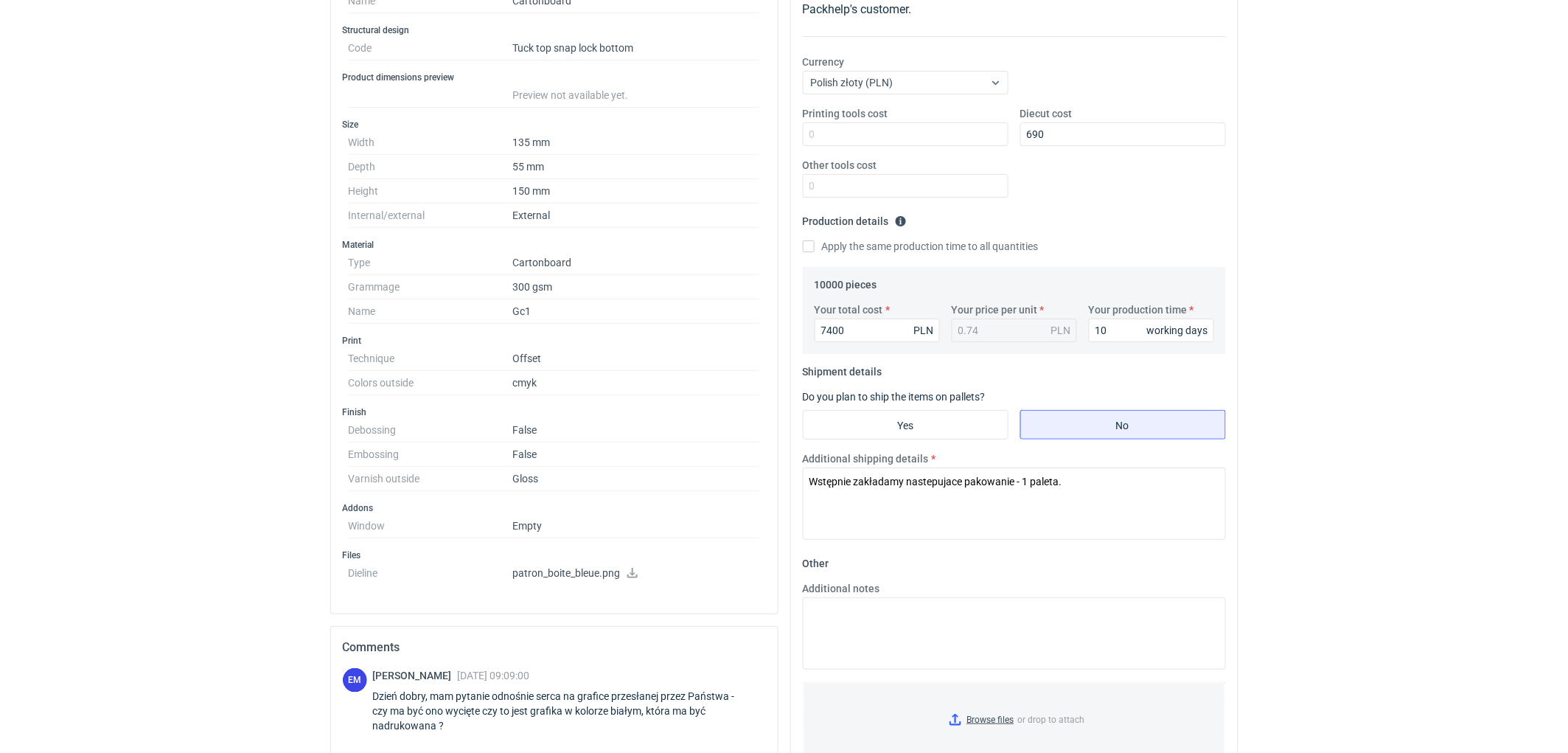
click at [1493, 368] on div "RFQs Specs Designs Items Orders Customers Tools Analytics 11 99+ EM Ewelina Mac…" at bounding box center [784, 131] width 1568 height 753
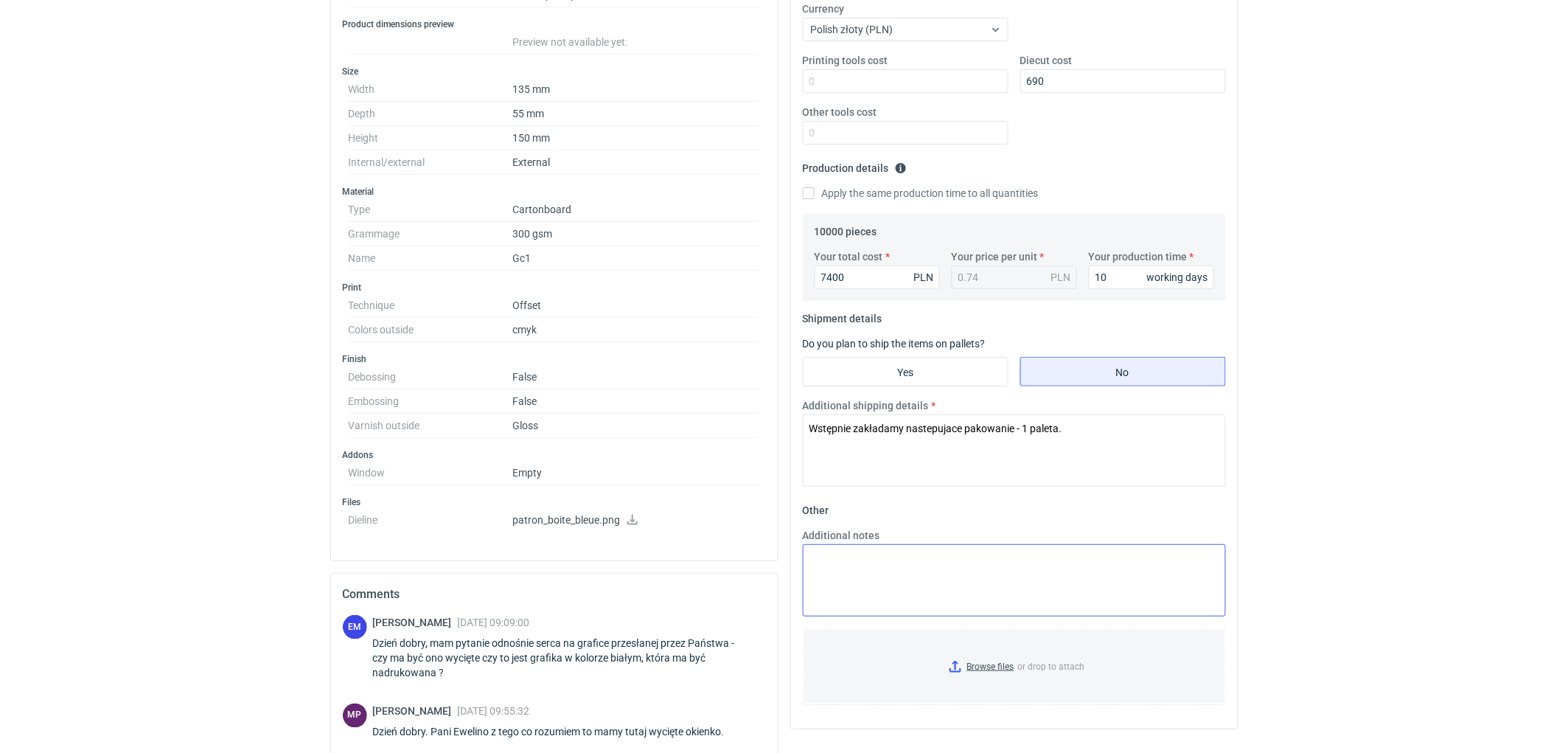
scroll to position [327, 0]
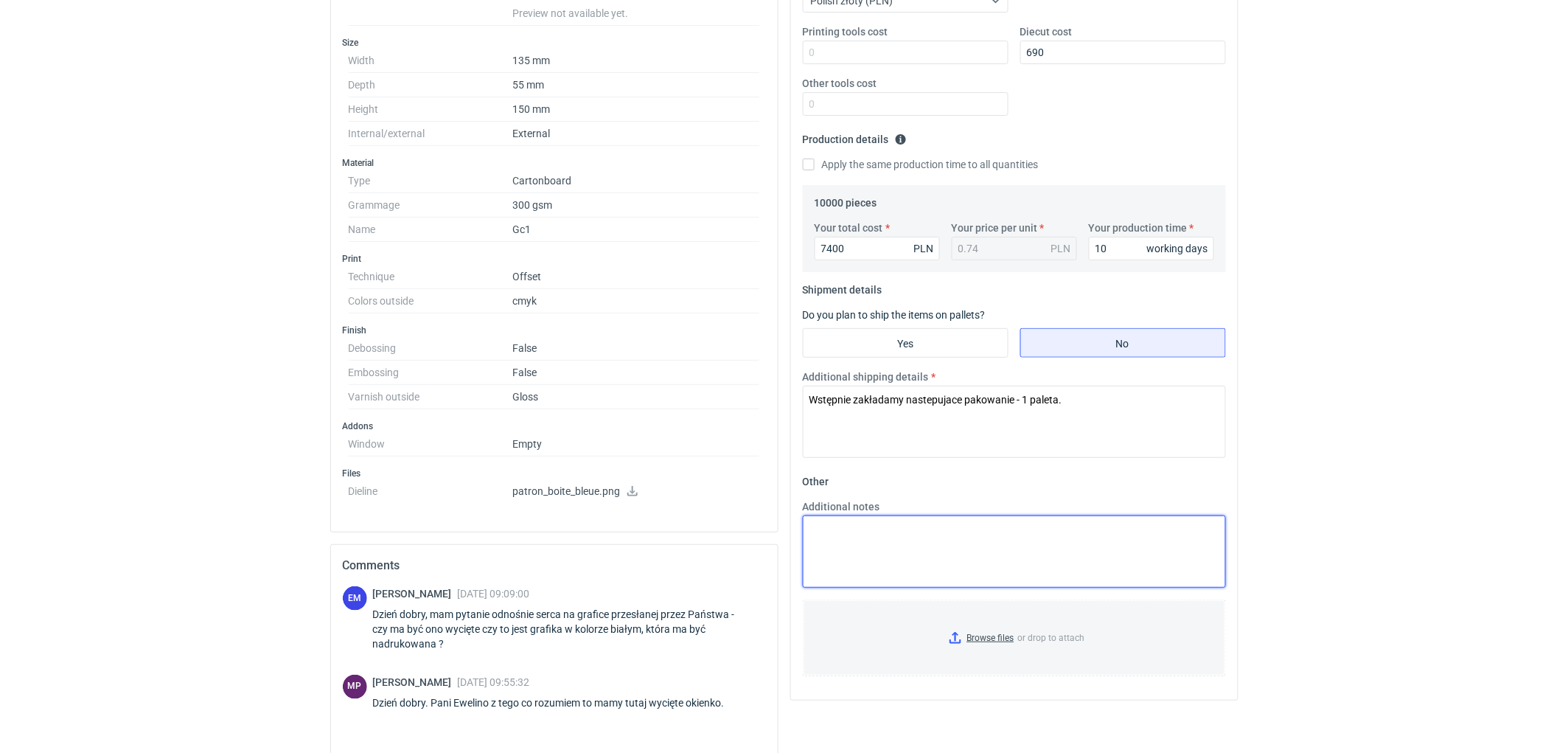
click at [1021, 534] on textarea "Additional notes" at bounding box center [1014, 551] width 423 height 72
type textarea "KO 3480/2025. Liczony druk CMYK. Oferta ważna 4 tygodnie."
click at [1384, 426] on html "RFQs Specs Designs Items Orders Customers Tools Analytics 11 99+ EM Ewelina Mac…" at bounding box center [784, 49] width 1568 height 753
click at [1374, 410] on div "RFQs Specs Designs Items Orders Customers Tools Analytics 11 99+ EM Ewelina Mac…" at bounding box center [784, 49] width 1568 height 753
click at [1345, 426] on html "RFQs Specs Designs Items Orders Customers Tools Analytics 11 99+ EM Ewelina Mac…" at bounding box center [784, 49] width 1568 height 753
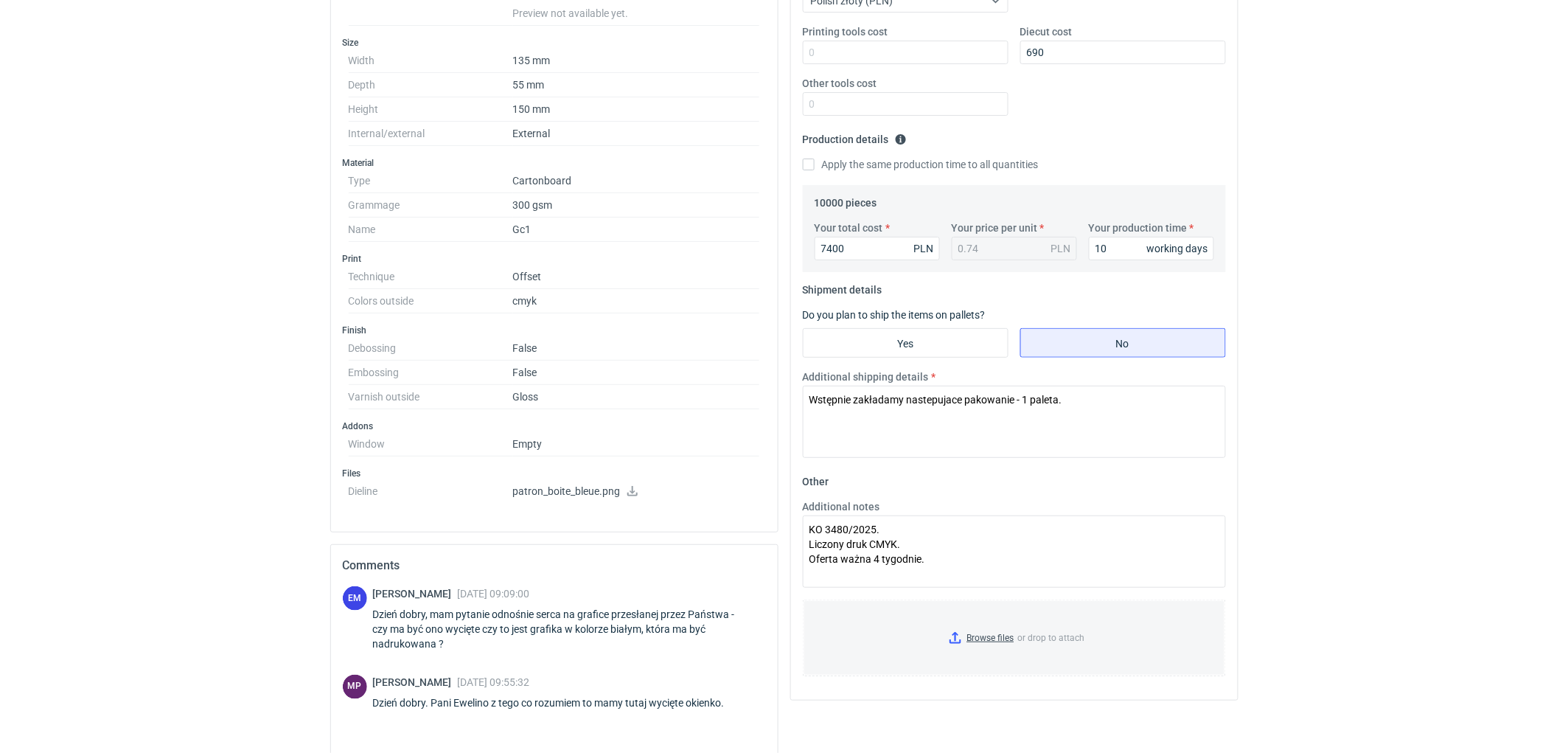
click at [1359, 426] on html "RFQs Specs Designs Items Orders Customers Tools Analytics 11 99+ EM Ewelina Mac…" at bounding box center [784, 49] width 1568 height 753
drag, startPoint x: 1380, startPoint y: 447, endPoint x: 1366, endPoint y: 490, distance: 45.2
click at [1383, 426] on html "RFQs Specs Designs Items Orders Customers Tools Analytics 11 99+ EM Ewelina Mac…" at bounding box center [784, 49] width 1568 height 753
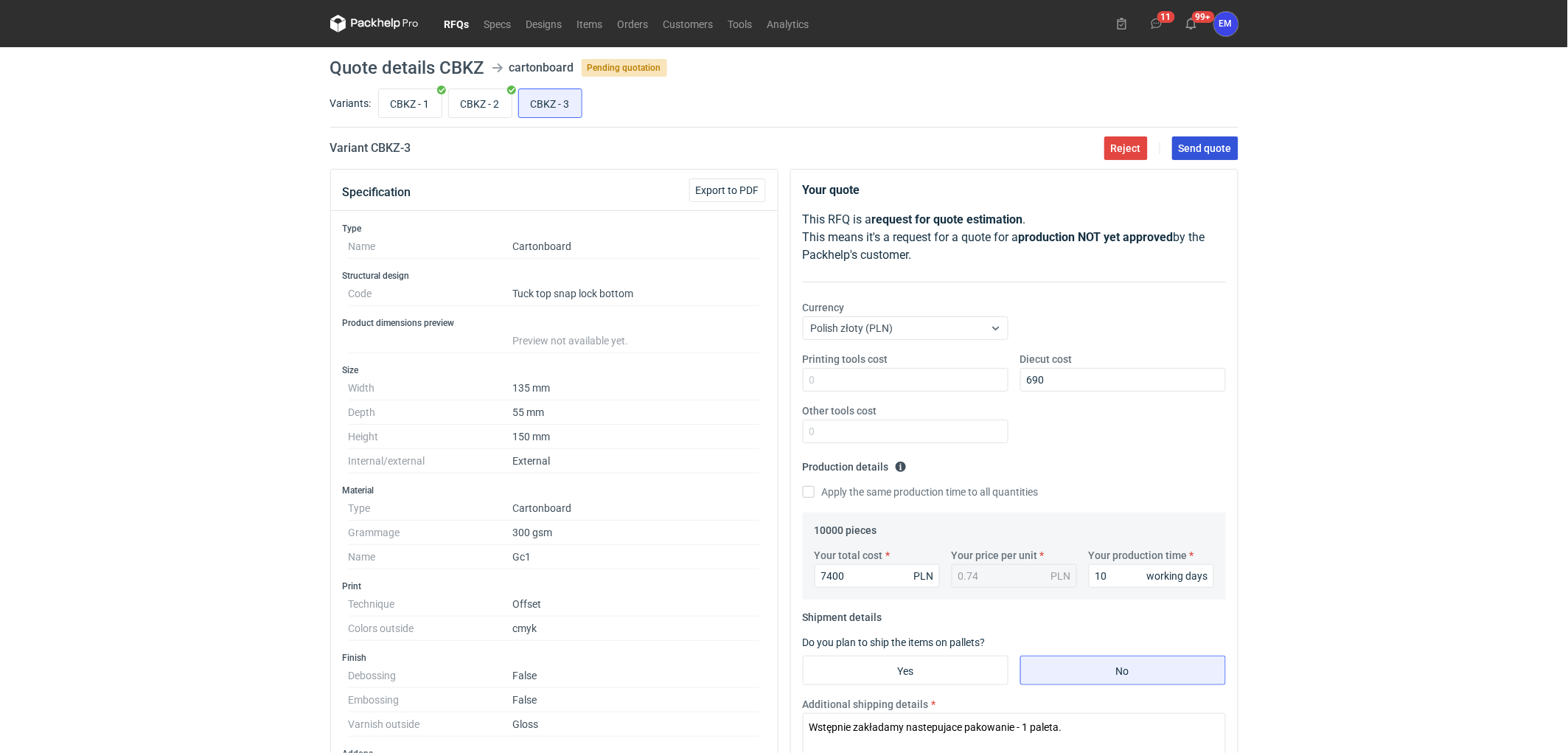
click at [1203, 153] on button "Send quote" at bounding box center [1205, 148] width 66 height 23
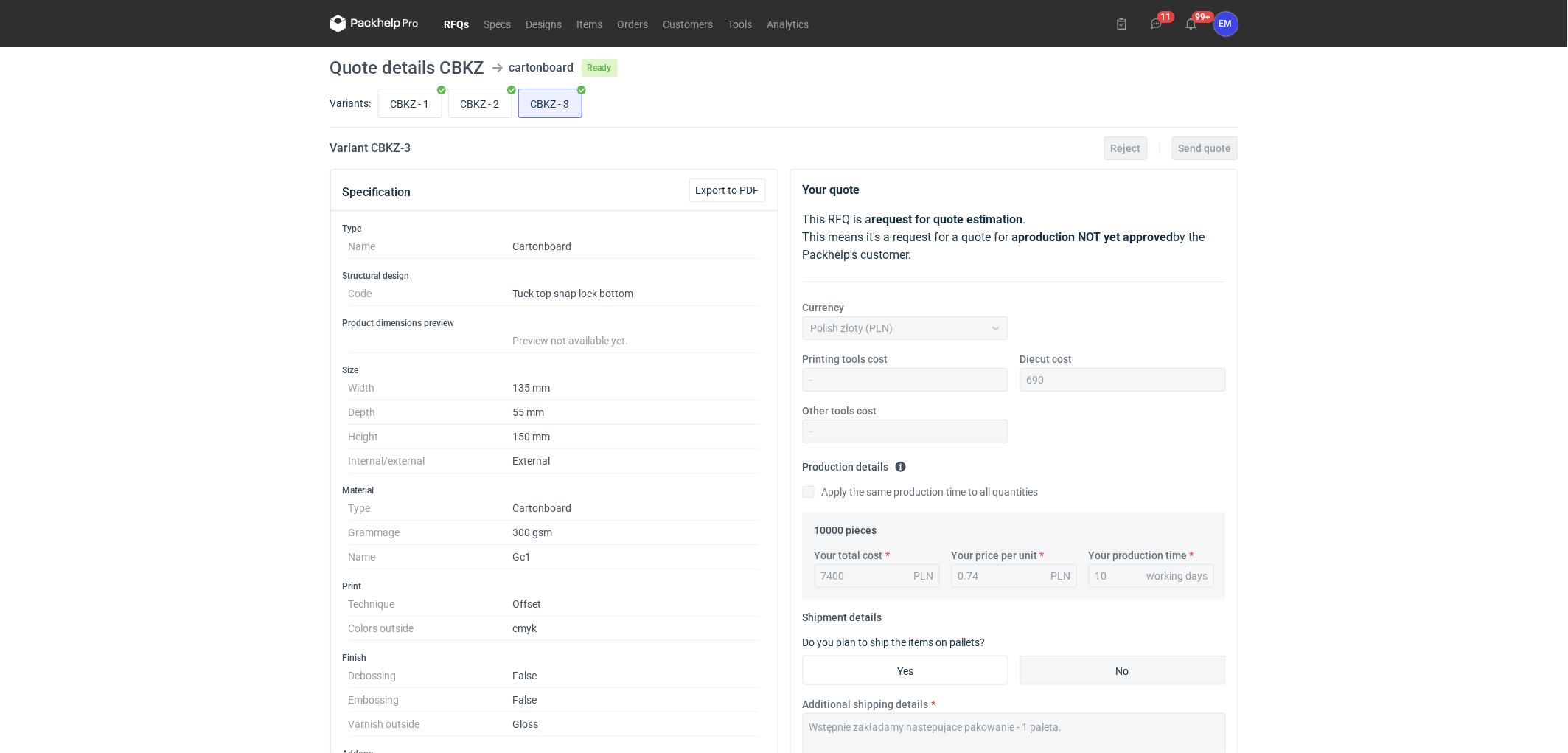
click at [370, 19] on icon at bounding box center [374, 24] width 88 height 18
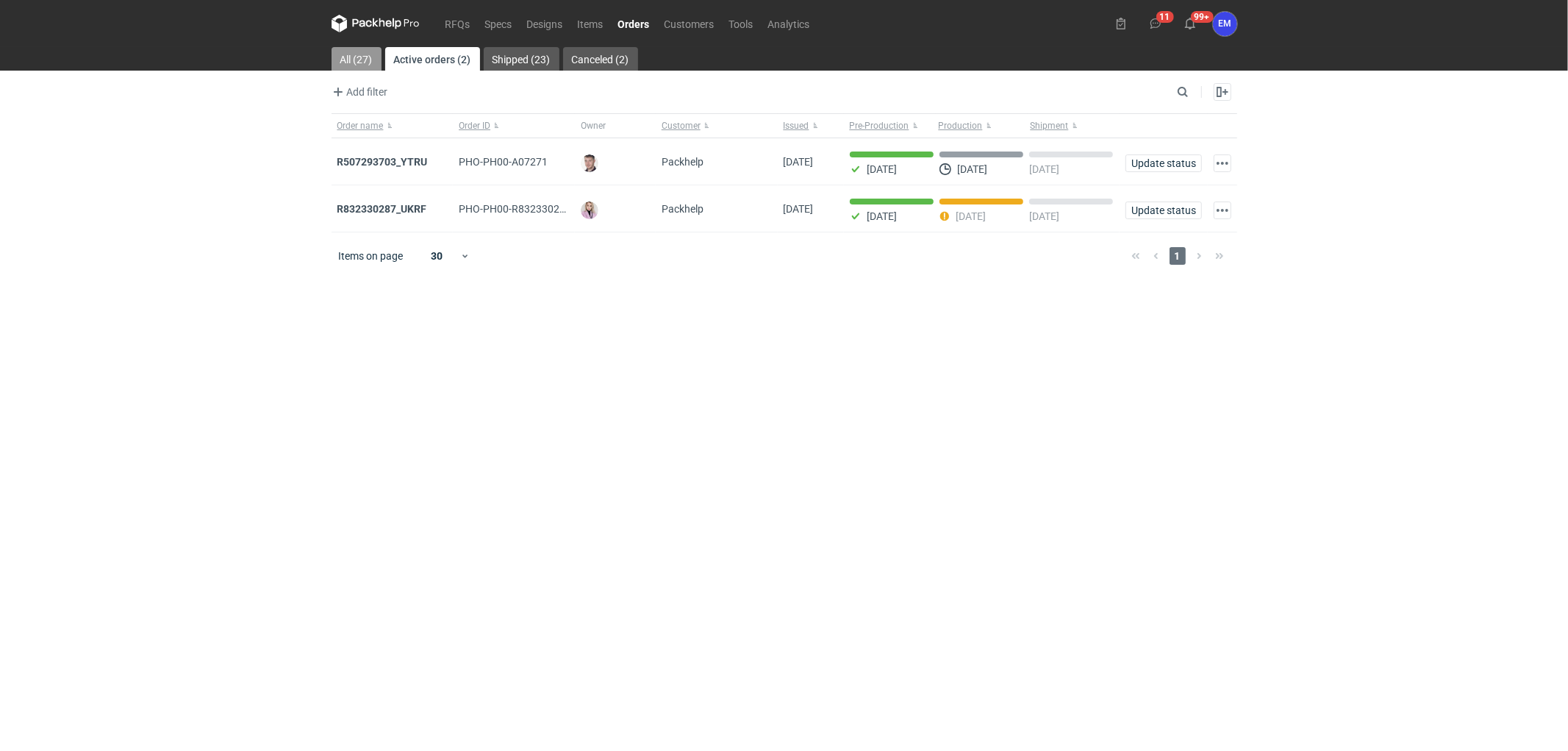
click at [358, 66] on link "All (27)" at bounding box center [357, 59] width 50 height 23
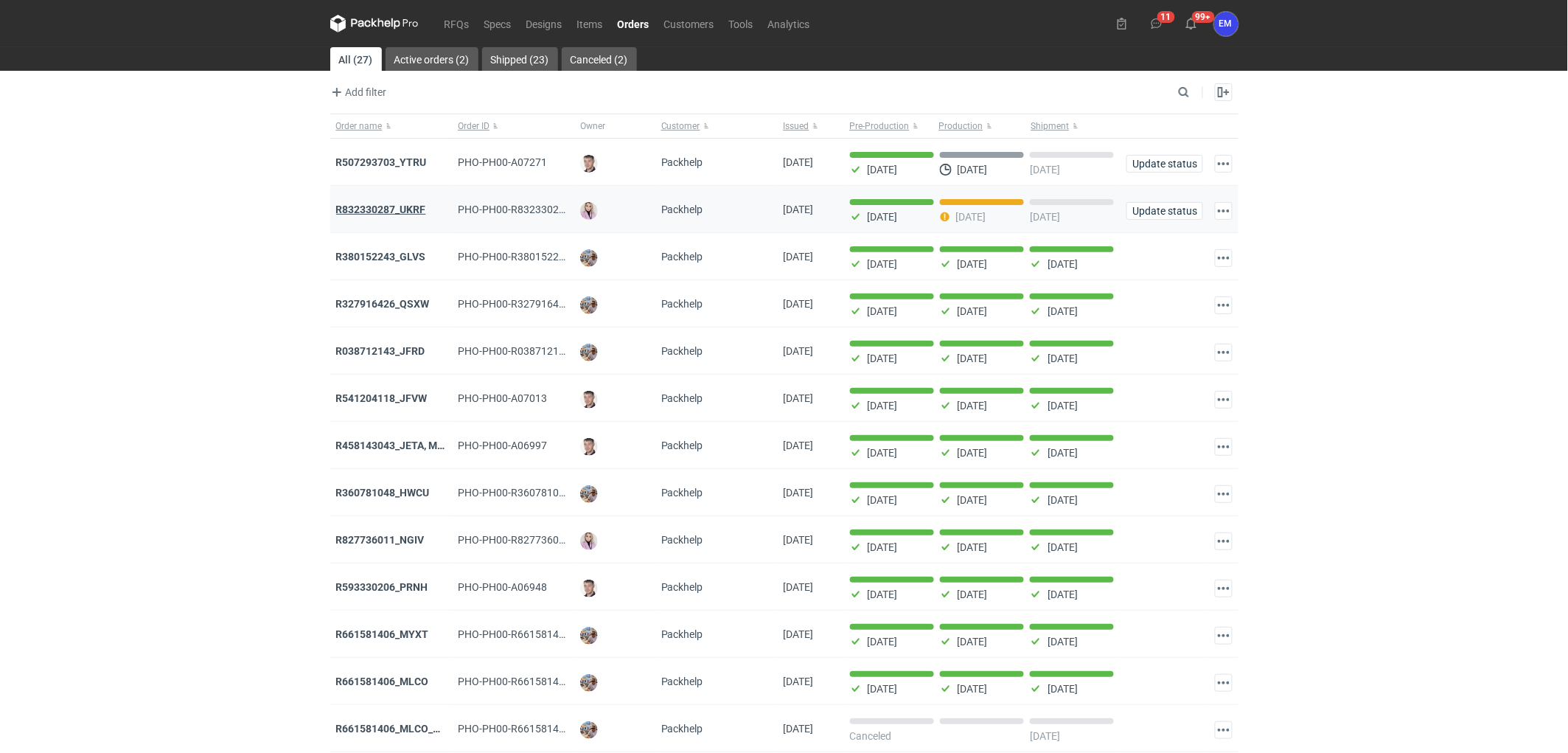
click at [424, 211] on strong "R832330287_UKRF" at bounding box center [381, 209] width 90 height 12
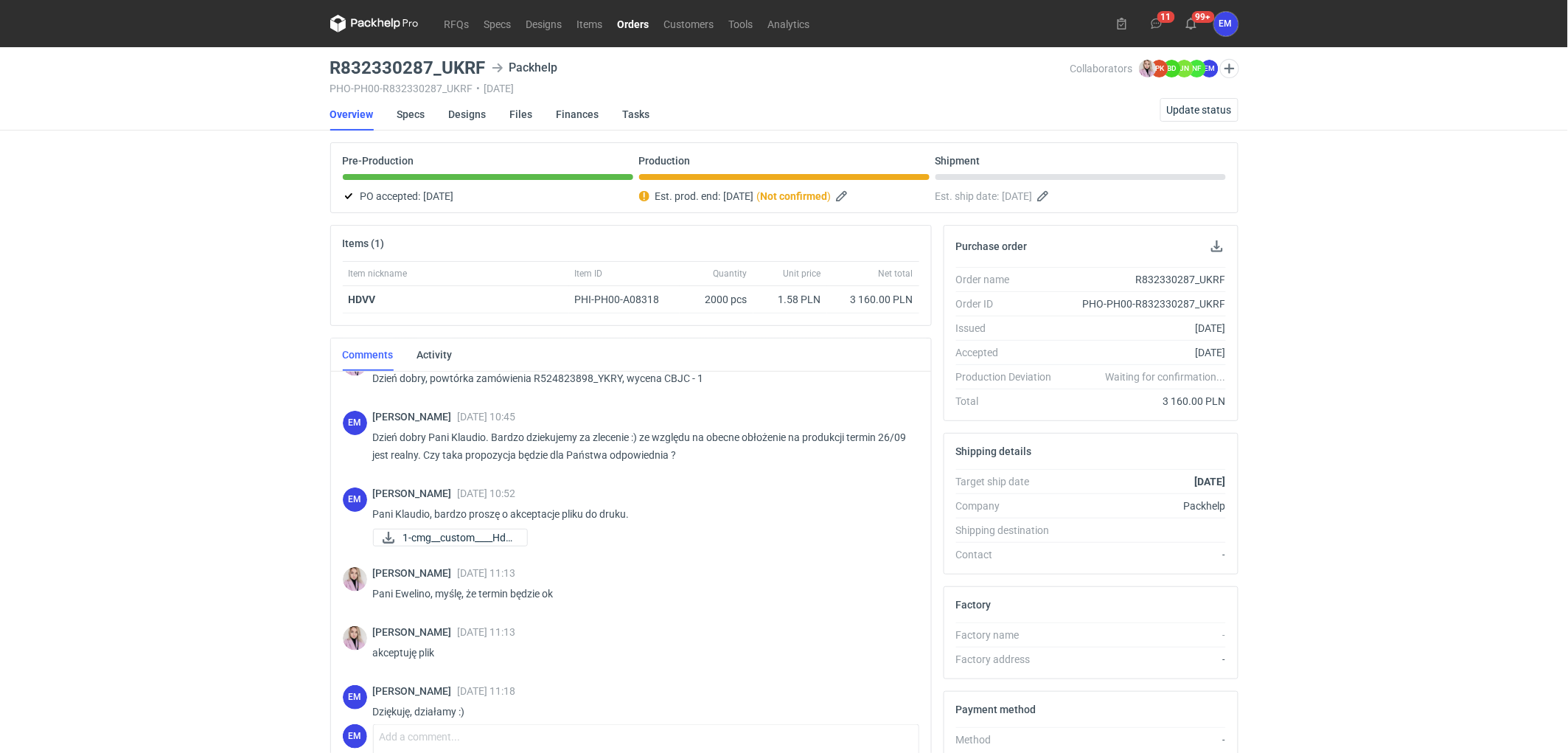
scroll to position [46, 0]
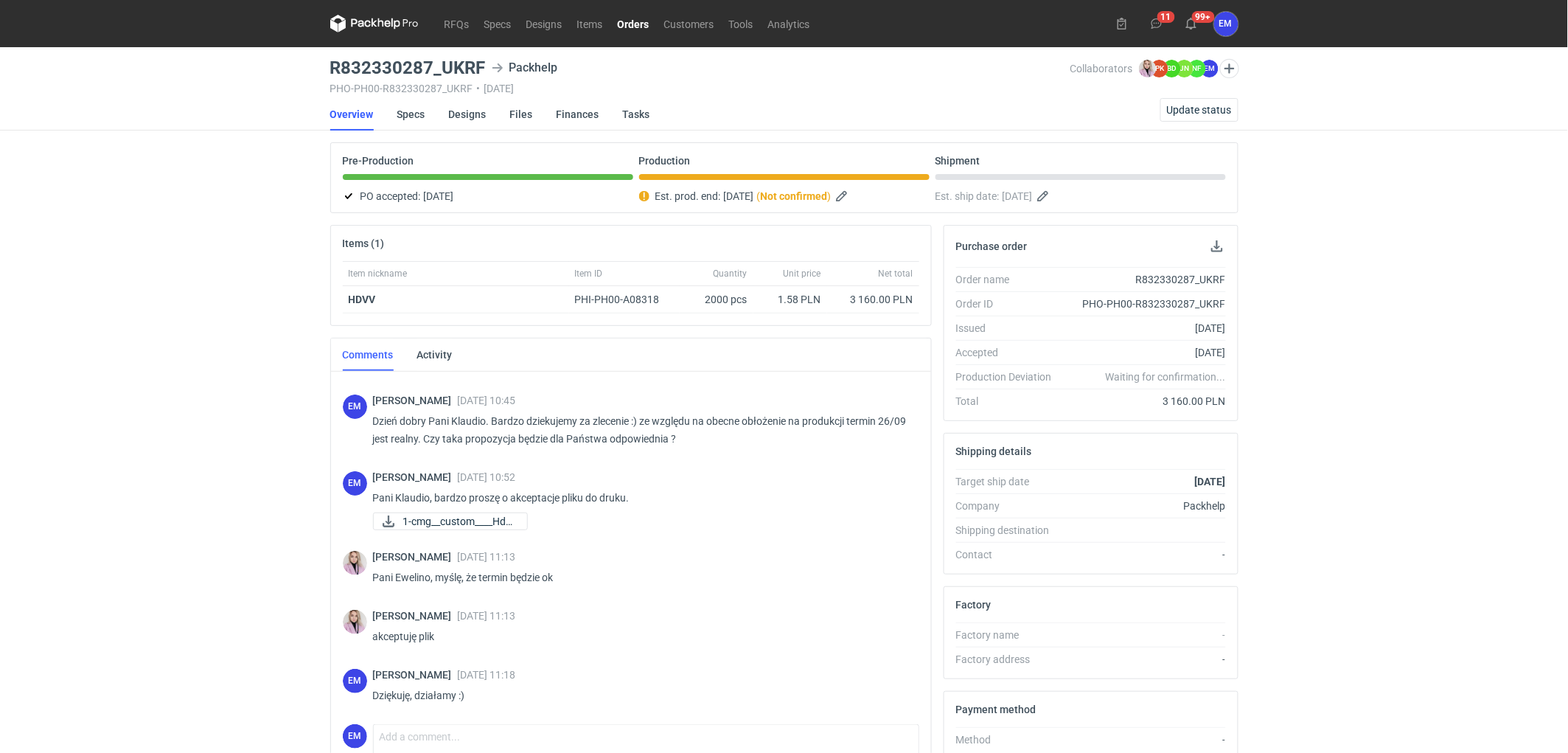
click at [192, 446] on div "RFQs Specs Designs Items Orders Customers Tools Analytics 11 99+ EM Ewelina Mac…" at bounding box center [784, 376] width 1568 height 753
drag, startPoint x: 325, startPoint y: 55, endPoint x: 490, endPoint y: 60, distance: 165.1
click at [491, 60] on main "R832330287_UKRF Packhelp PHO-PH00-R832330287_UKRF • 15/09/2025 Collaborators Kl…" at bounding box center [785, 497] width 920 height 900
copy h3 "R832330287_UKRF"
click at [17, 423] on div "RFQs Specs Designs Items Orders Customers Tools Analytics 11 99+ EM Ewelina Mac…" at bounding box center [784, 376] width 1568 height 753
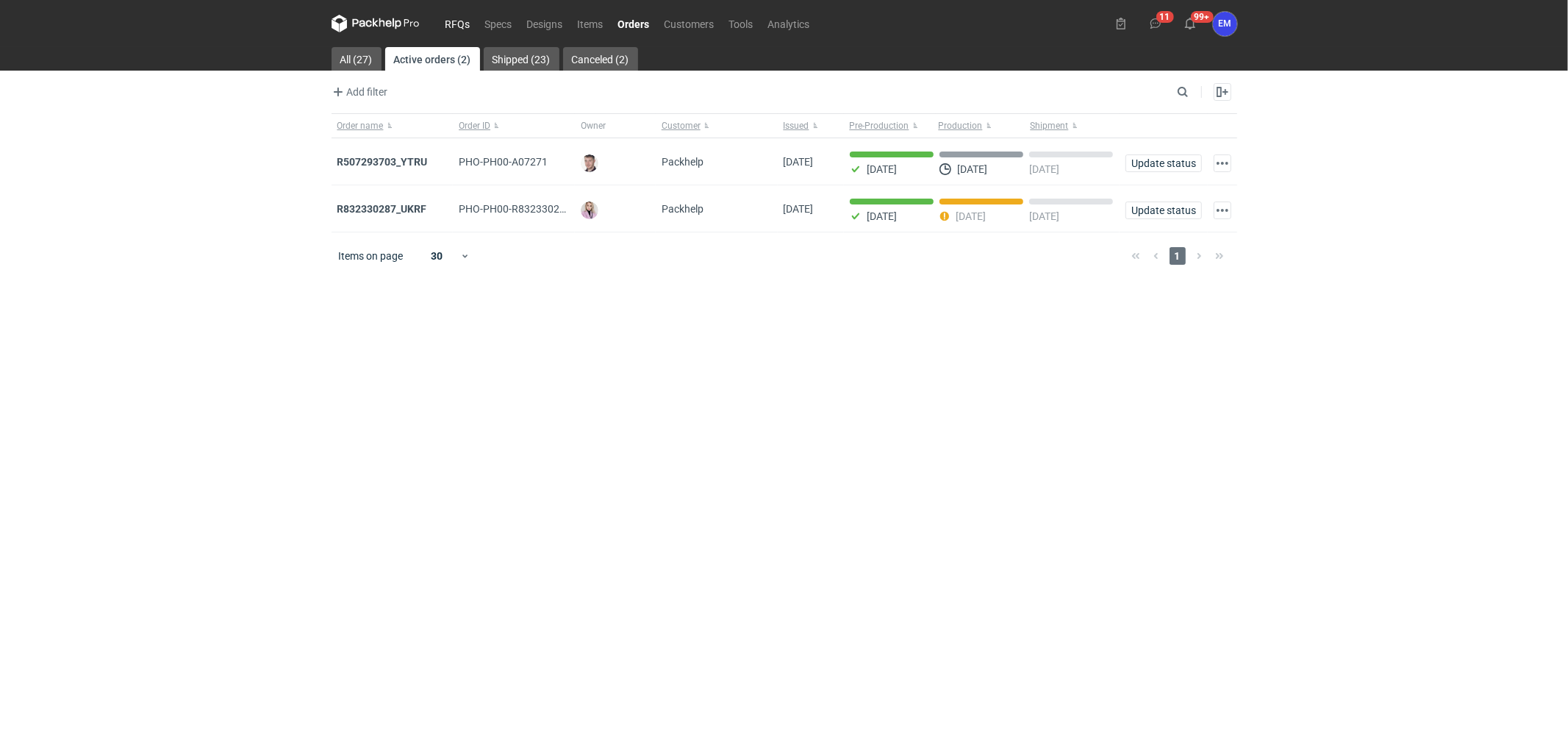
click at [468, 23] on link "RFQs" at bounding box center [458, 24] width 40 height 18
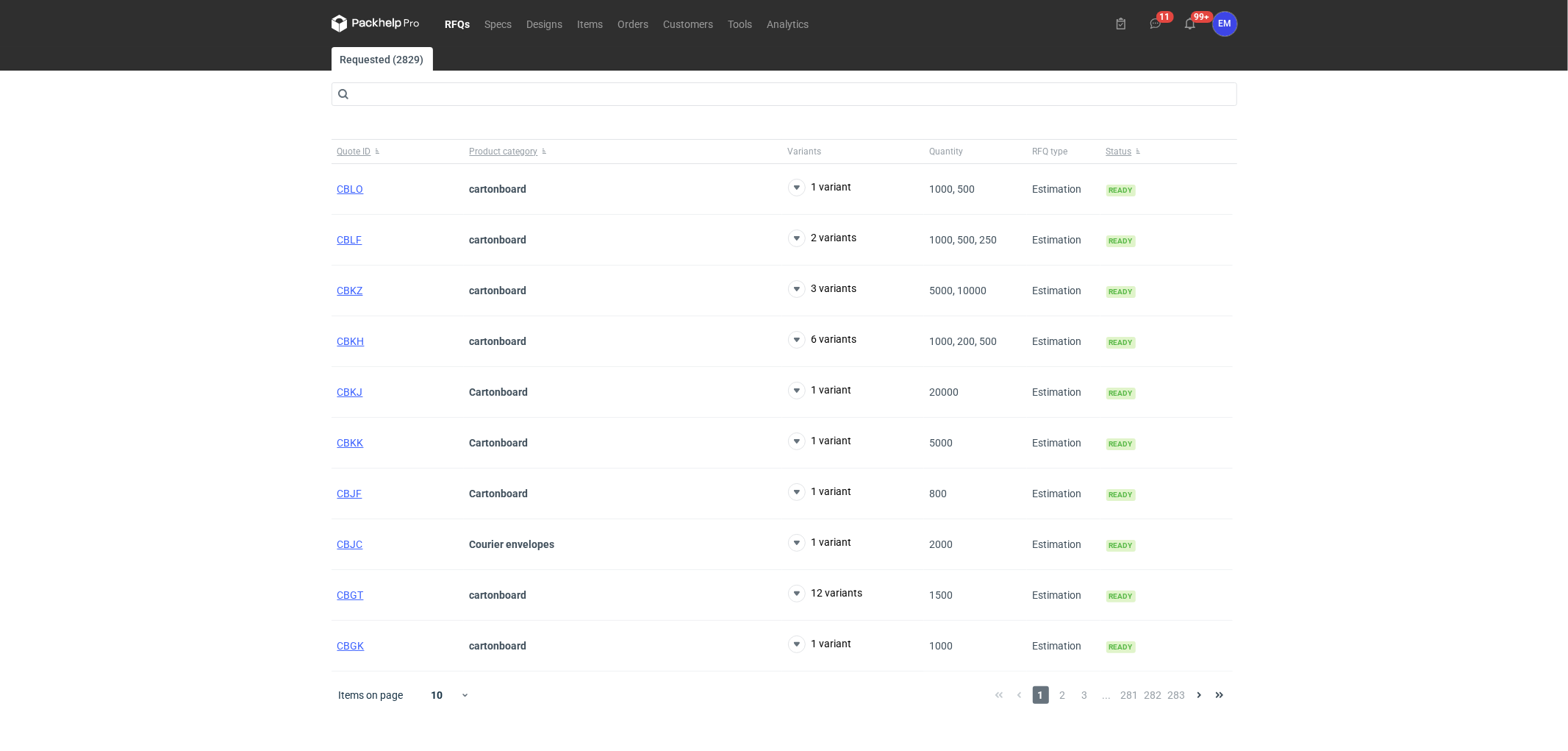
drag, startPoint x: 56, startPoint y: 333, endPoint x: 68, endPoint y: 332, distance: 12.0
click at [60, 332] on div "RFQs Specs Designs Items Orders Customers Tools Analytics 11 99+ EM [PERSON_NAM…" at bounding box center [784, 376] width 1568 height 751
click at [160, 287] on div "RFQs Specs Designs Items Orders Customers Tools Analytics 11 99+ EM [PERSON_NAM…" at bounding box center [784, 376] width 1568 height 751
drag, startPoint x: 182, startPoint y: 295, endPoint x: 201, endPoint y: 286, distance: 21.0
click at [196, 289] on div "RFQs Specs Designs Items Orders Customers Tools Analytics 11 99+ EM [PERSON_NAM…" at bounding box center [784, 376] width 1568 height 751
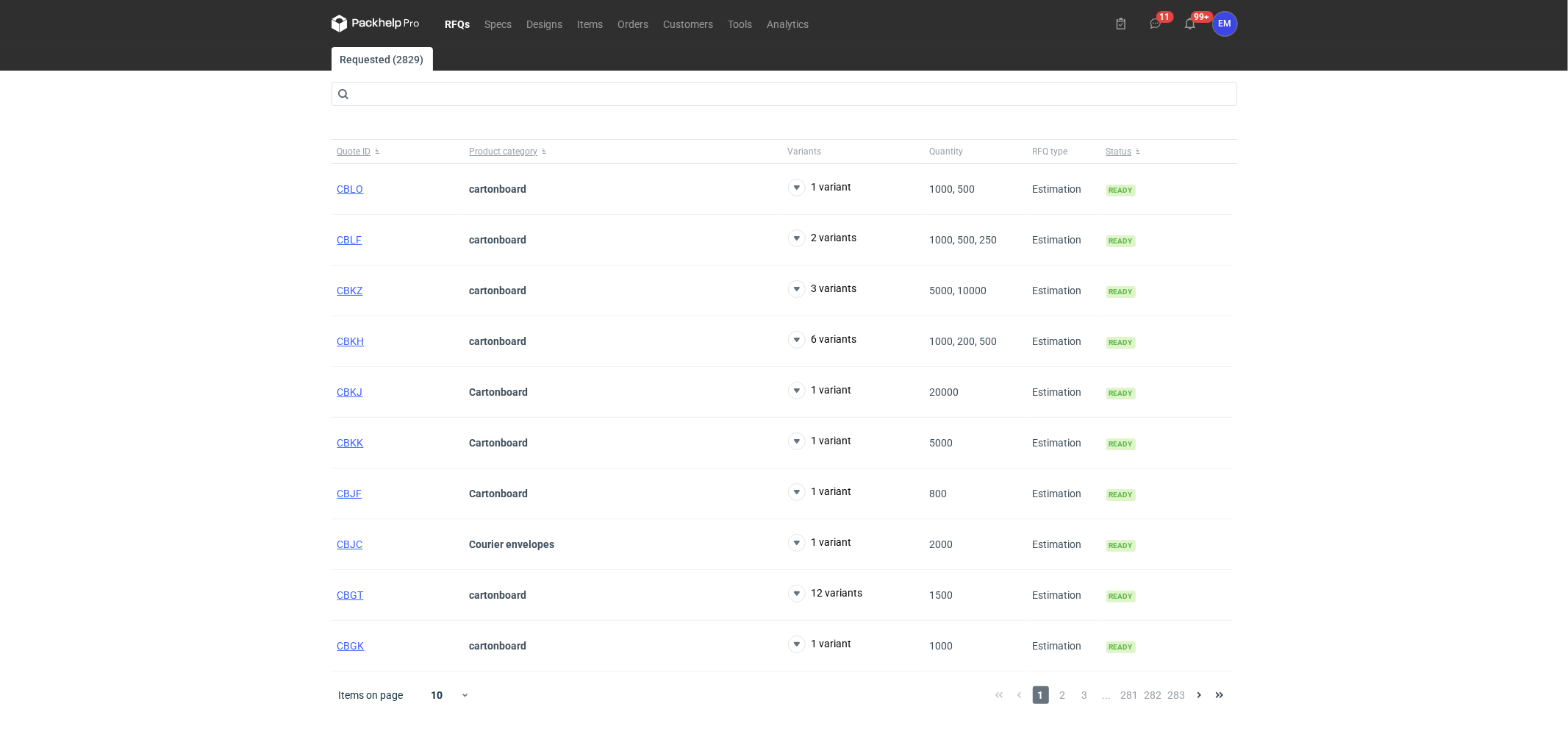
drag, startPoint x: 173, startPoint y: 231, endPoint x: 138, endPoint y: 244, distance: 37.3
click at [165, 230] on div "RFQs Specs Designs Items Orders Customers Tools Analytics 11 99+ EM [PERSON_NAM…" at bounding box center [784, 376] width 1568 height 751
click at [197, 227] on div "RFQs Specs Designs Items Orders Customers Tools Analytics 11 99+ EM [PERSON_NAM…" at bounding box center [784, 376] width 1568 height 751
click at [135, 217] on div "RFQs Specs Designs Items Orders Customers Tools Analytics 11 99+ EM [PERSON_NAM…" at bounding box center [784, 376] width 1568 height 751
click at [469, 16] on link "RFQs" at bounding box center [458, 24] width 40 height 18
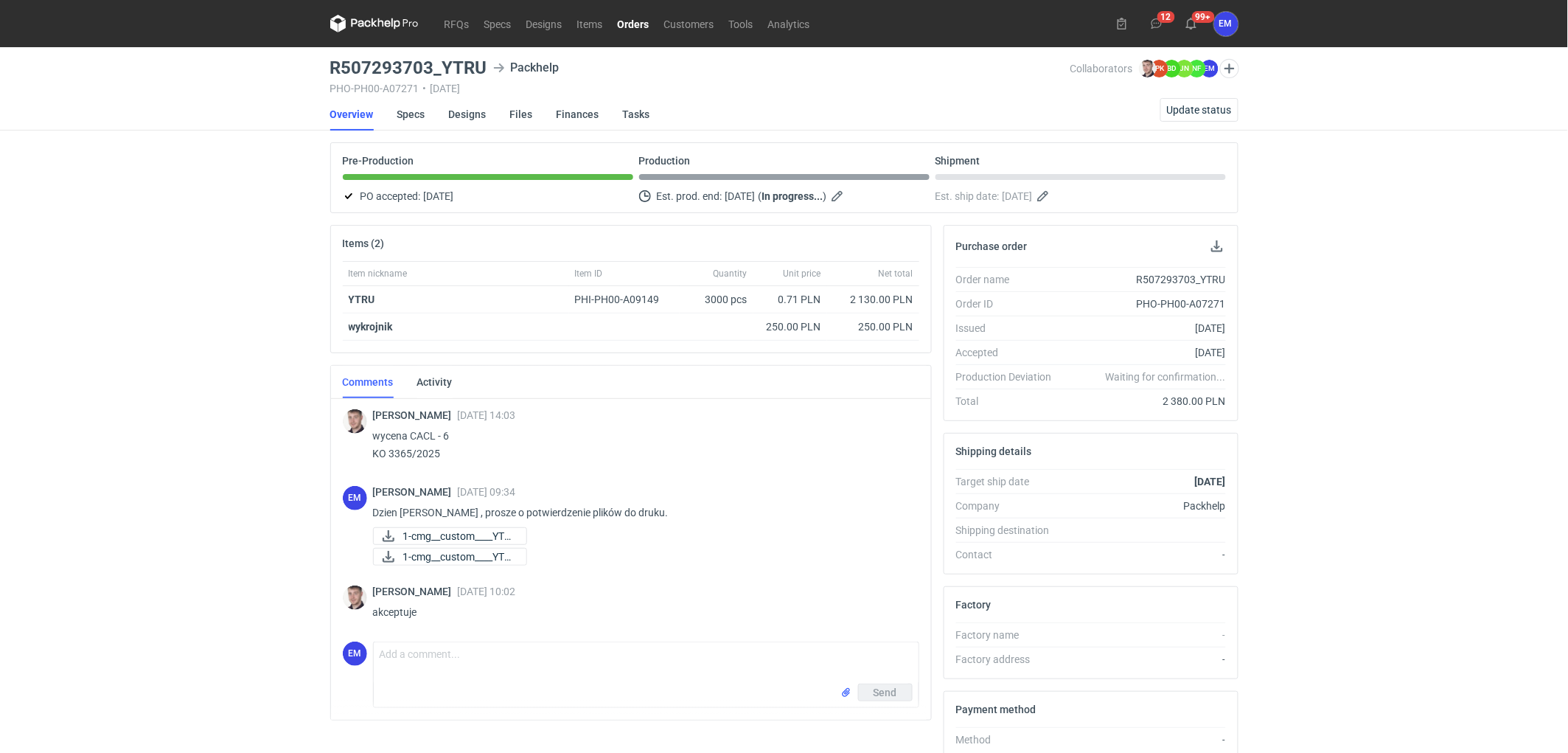
click at [87, 357] on div "RFQs Specs Designs Items Orders Customers Tools Analytics 12 99+ EM [PERSON_NAM…" at bounding box center [784, 376] width 1568 height 753
click at [649, 20] on link "Orders" at bounding box center [633, 24] width 46 height 18
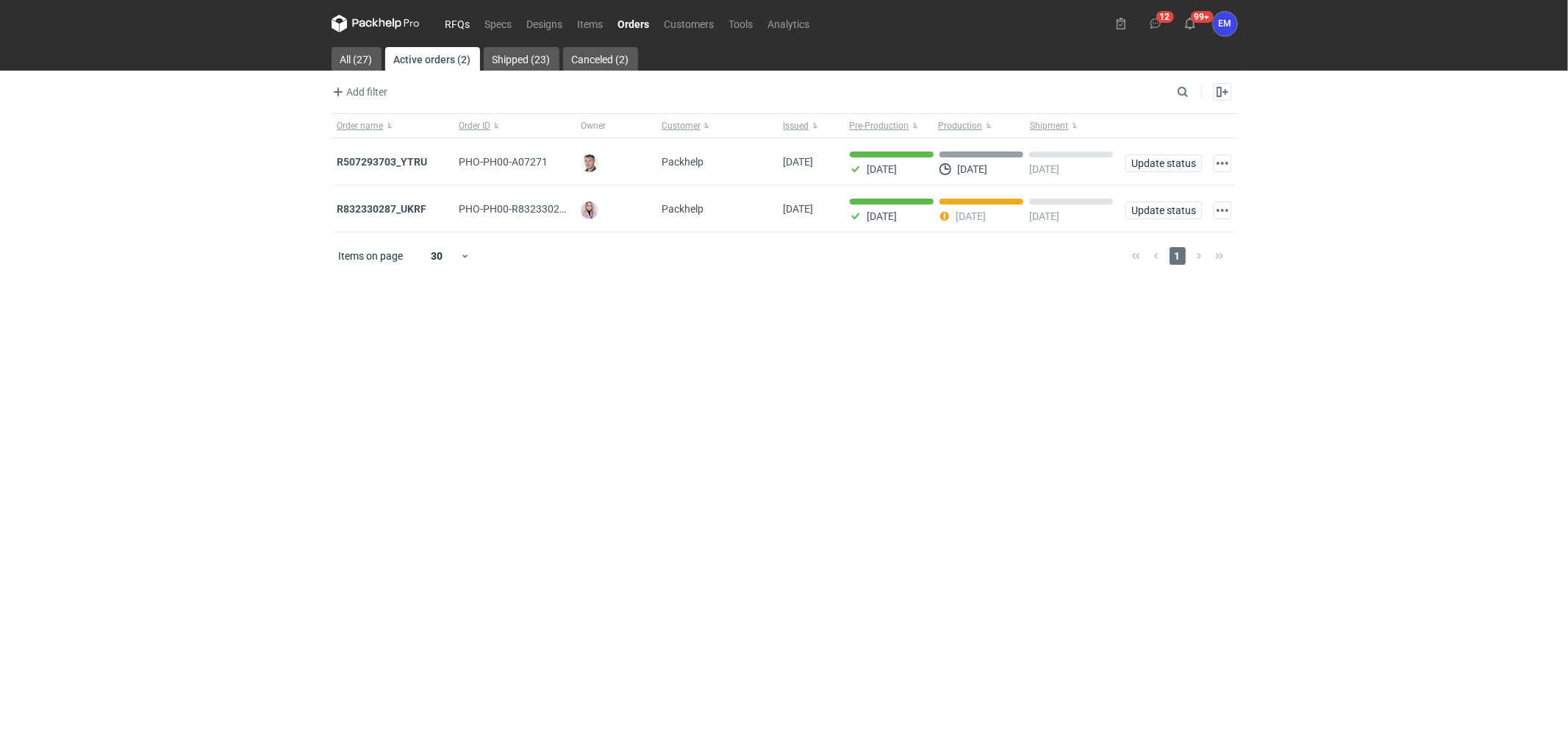
click at [452, 22] on link "RFQs" at bounding box center [458, 24] width 40 height 18
